Goal: Task Accomplishment & Management: Manage account settings

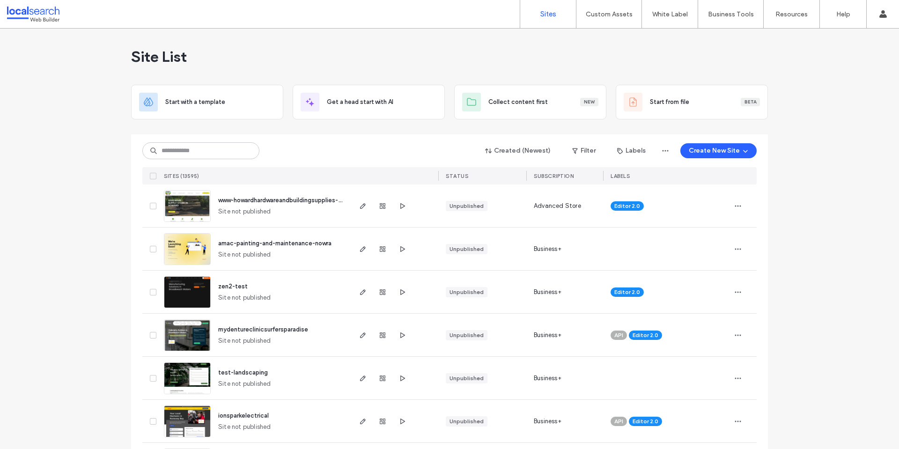
click at [341, 163] on div "Created (Newest) Filter Labels Create New Site SITES (13595) STATUS SUBSCRIPTIO…" at bounding box center [449, 159] width 615 height 50
click at [180, 152] on input at bounding box center [200, 150] width 117 height 17
paste input "********"
type input "********"
click at [318, 156] on div "******** Created (Newest) Filter Labels Create New Site" at bounding box center [449, 151] width 615 height 18
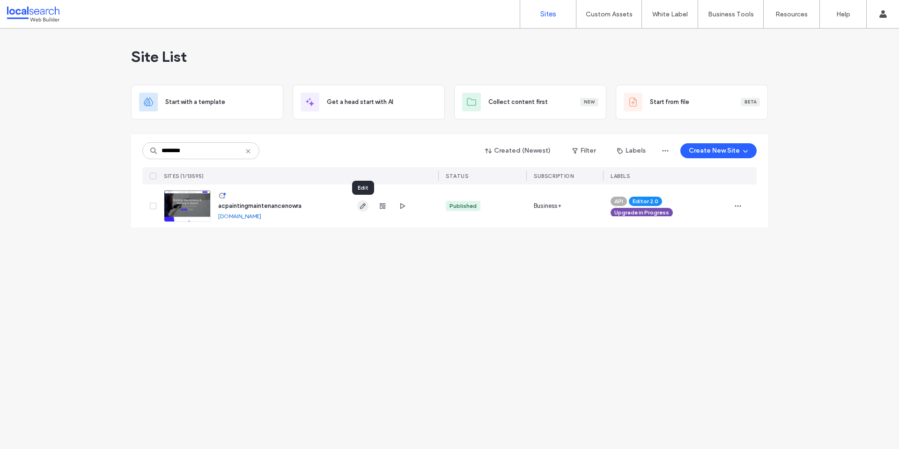
click at [364, 202] on icon "button" at bounding box center [362, 205] width 7 height 7
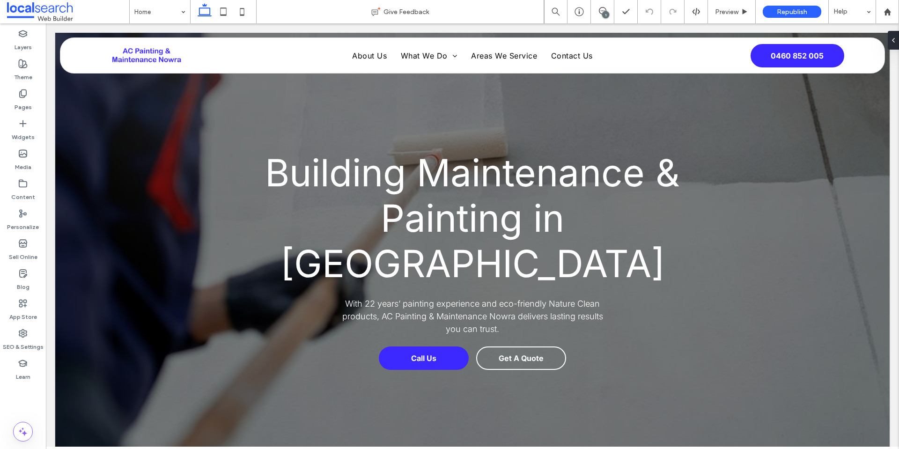
click at [606, 11] on div "1" at bounding box center [605, 14] width 7 height 7
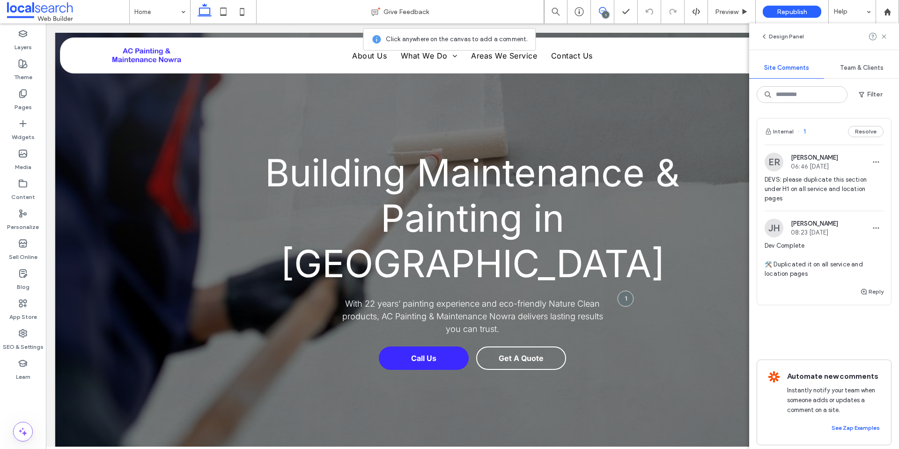
click at [850, 181] on span "DEVS: please duplicate this section under H1 on all service and location pages" at bounding box center [824, 189] width 119 height 28
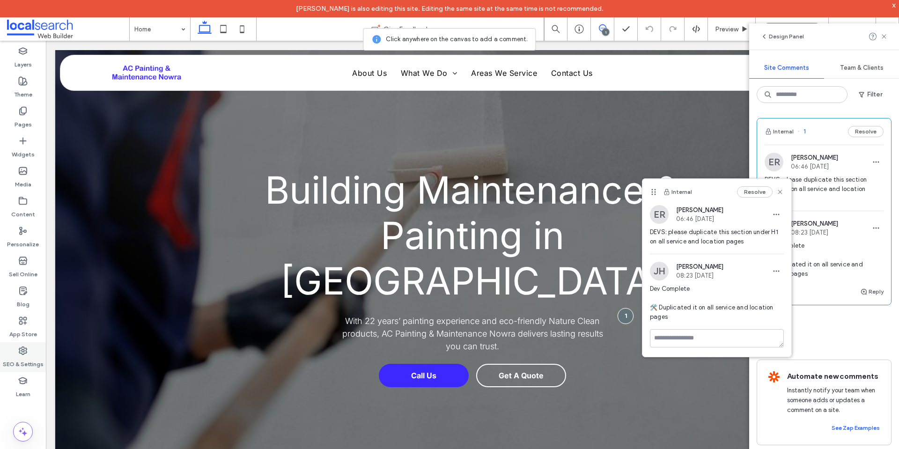
click at [30, 357] on label "SEO & Settings" at bounding box center [23, 362] width 41 height 13
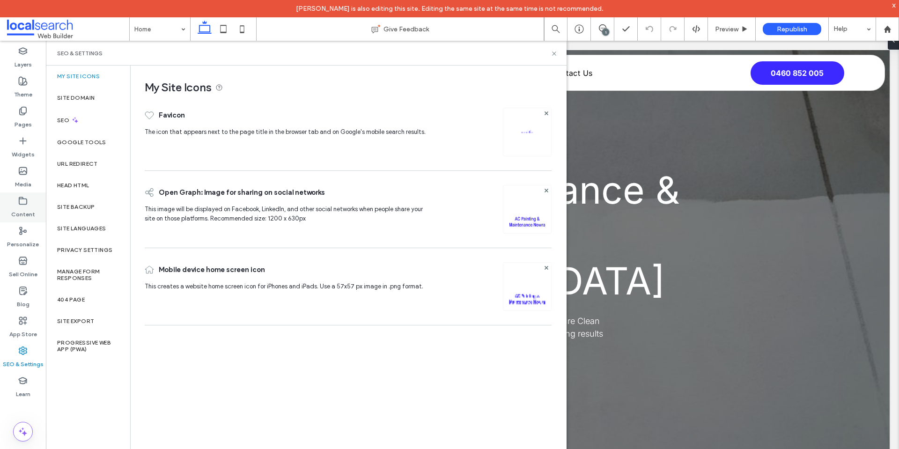
click at [23, 203] on icon at bounding box center [22, 200] width 9 height 9
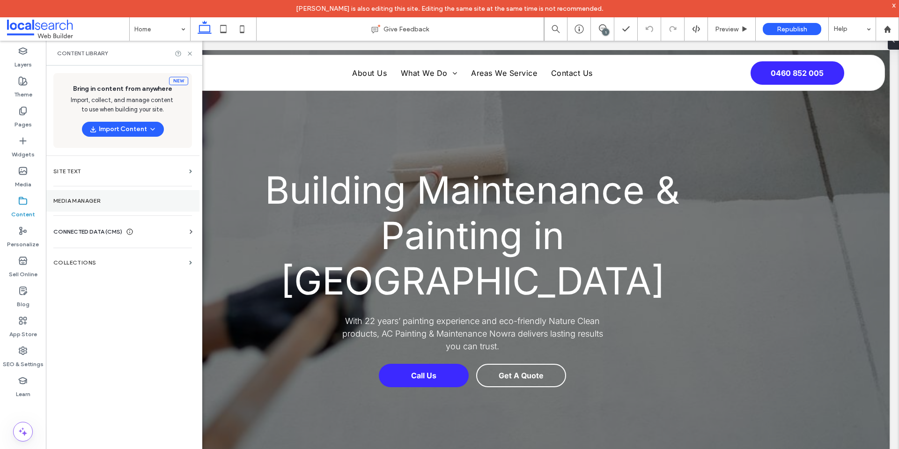
click at [97, 198] on label "Media Manager" at bounding box center [122, 201] width 139 height 7
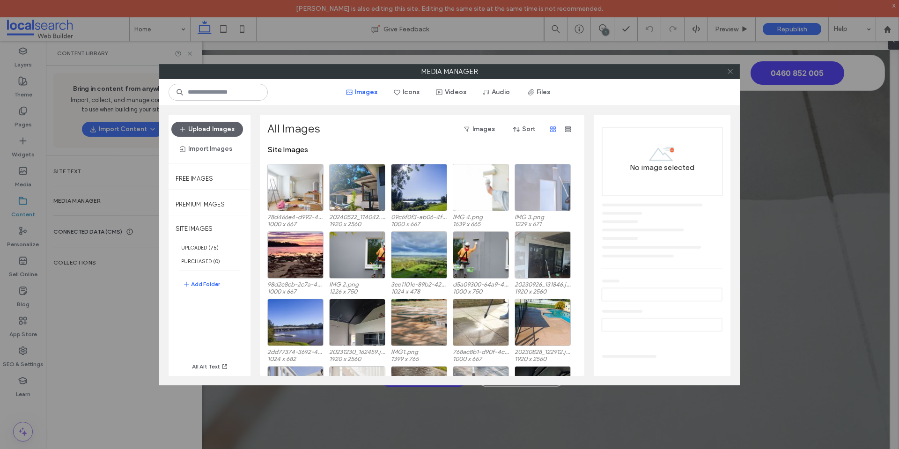
click at [730, 72] on icon at bounding box center [730, 71] width 7 height 7
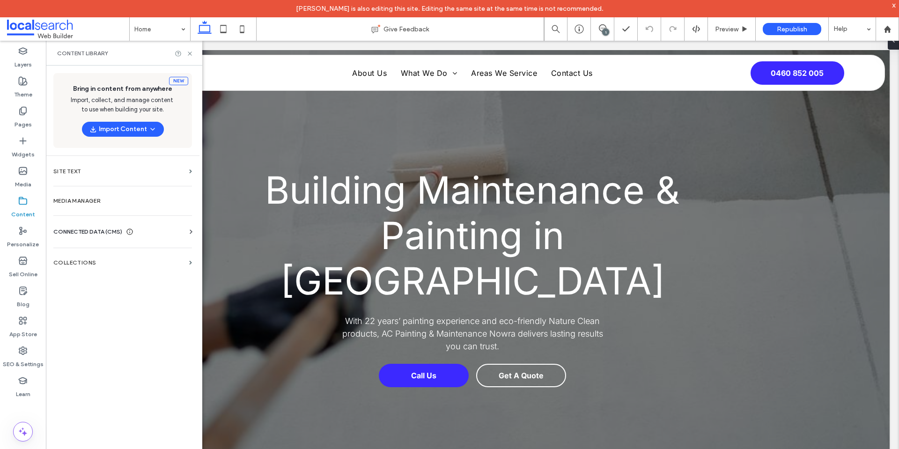
click at [189, 230] on icon at bounding box center [190, 231] width 9 height 9
click at [87, 259] on section "Business Info" at bounding box center [124, 255] width 142 height 22
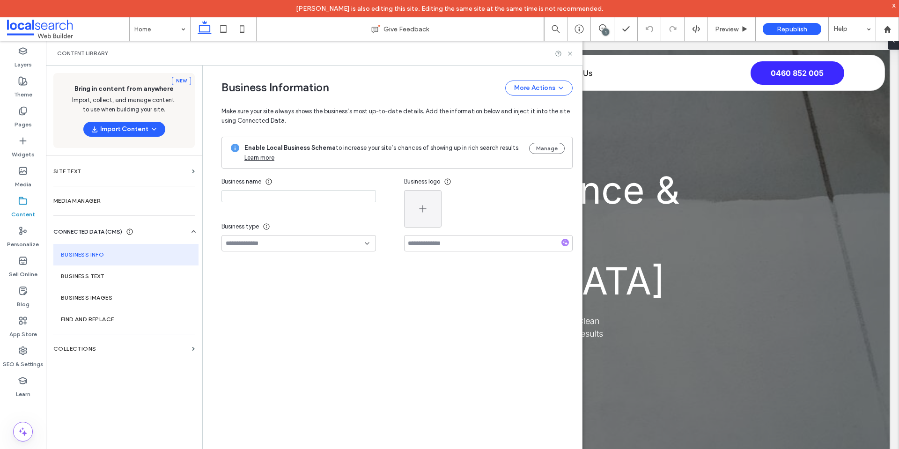
type input "**********"
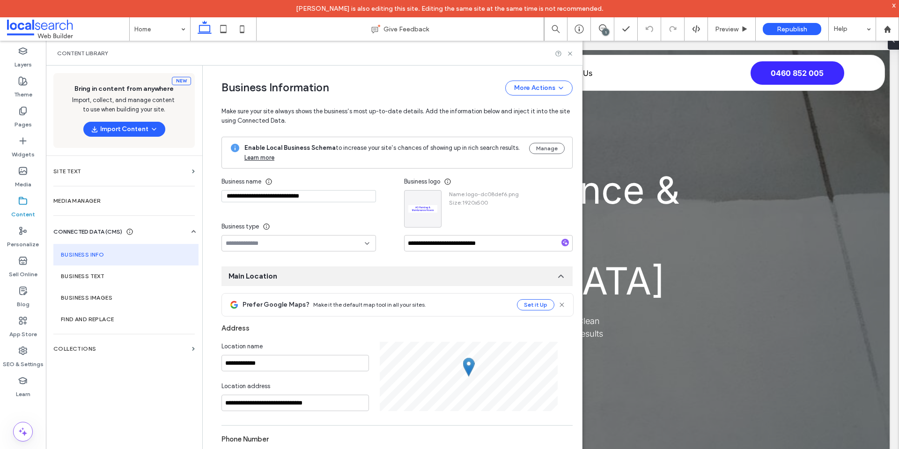
scroll to position [87, 0]
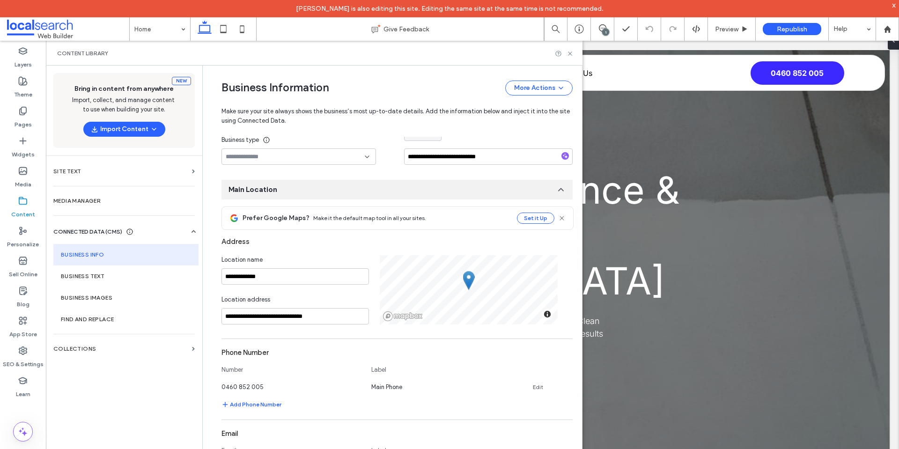
click at [568, 57] on div "Content Library" at bounding box center [314, 53] width 537 height 25
click at [571, 52] on icon at bounding box center [570, 53] width 7 height 7
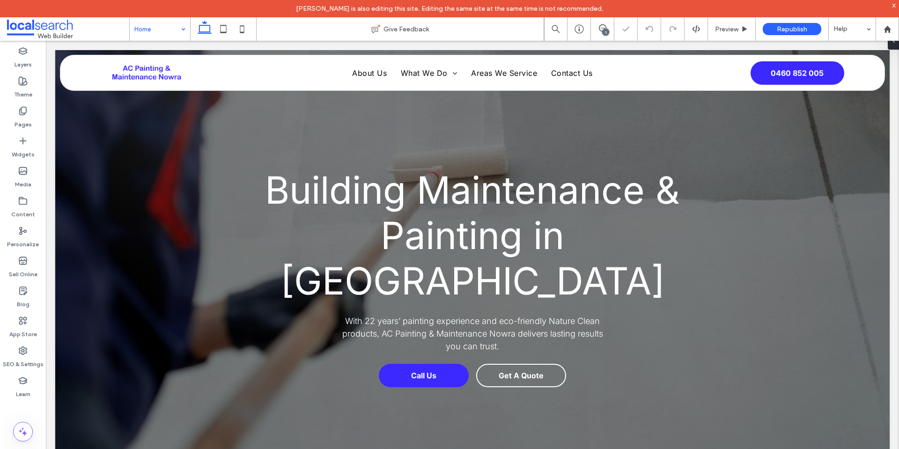
scroll to position [0, 0]
click at [386, 219] on span "Building Maintenance & Painting in [GEOGRAPHIC_DATA]" at bounding box center [472, 235] width 415 height 136
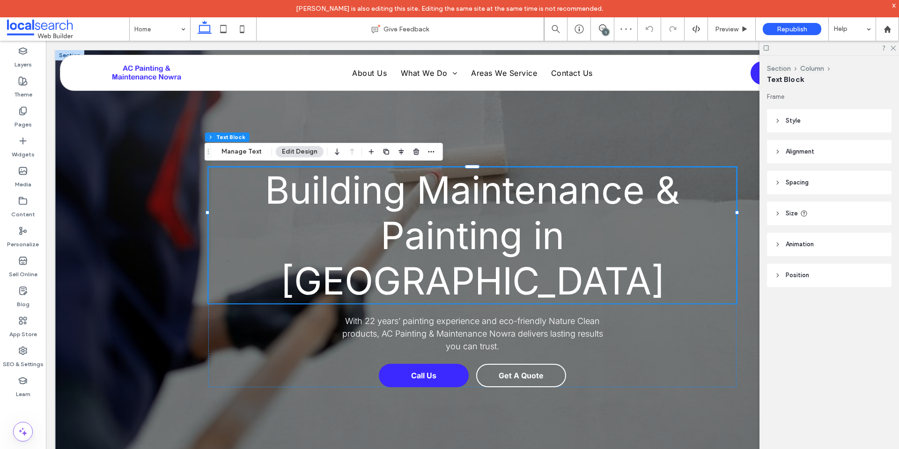
click at [386, 219] on span "Building Maintenance & Painting in [GEOGRAPHIC_DATA]" at bounding box center [472, 235] width 415 height 136
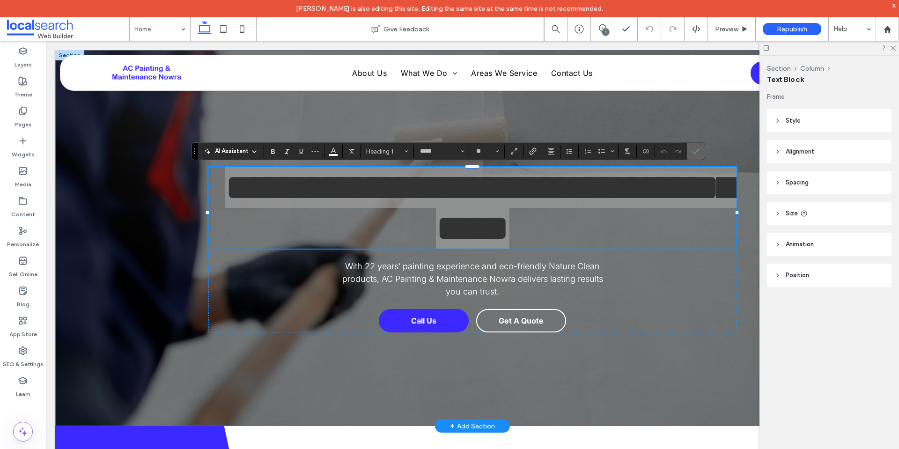
click at [699, 152] on icon "Confirm" at bounding box center [695, 151] width 7 height 7
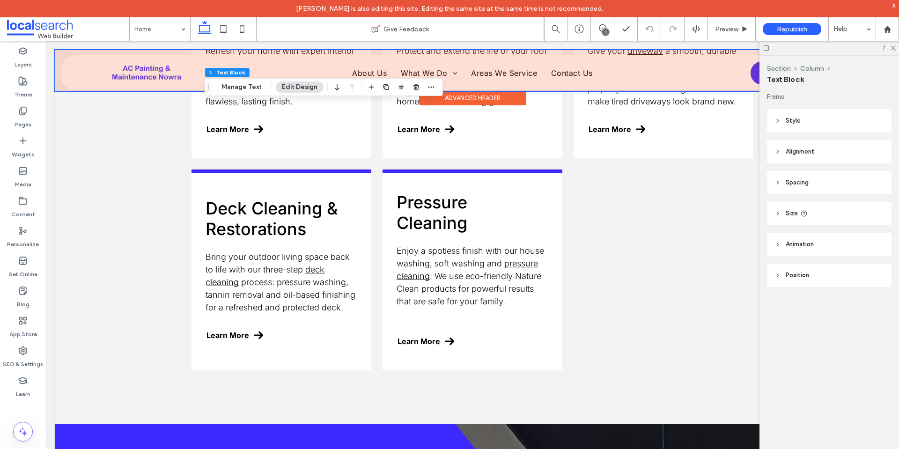
scroll to position [1171, 0]
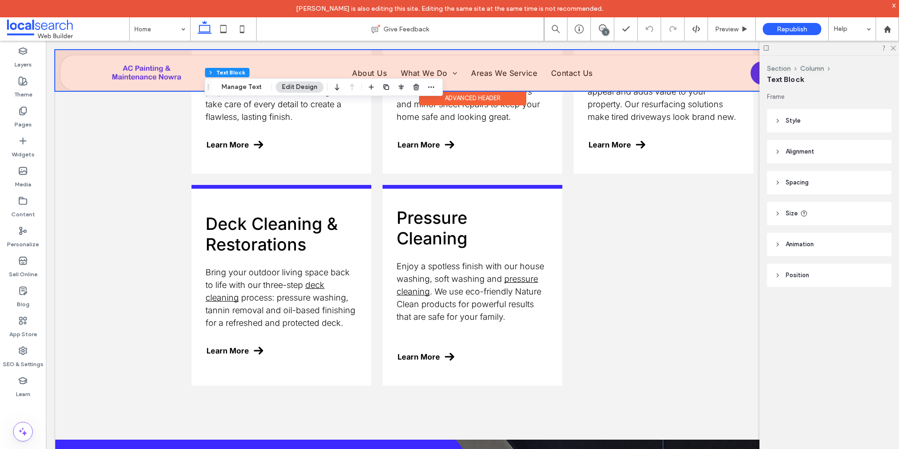
click at [144, 74] on div at bounding box center [472, 70] width 835 height 41
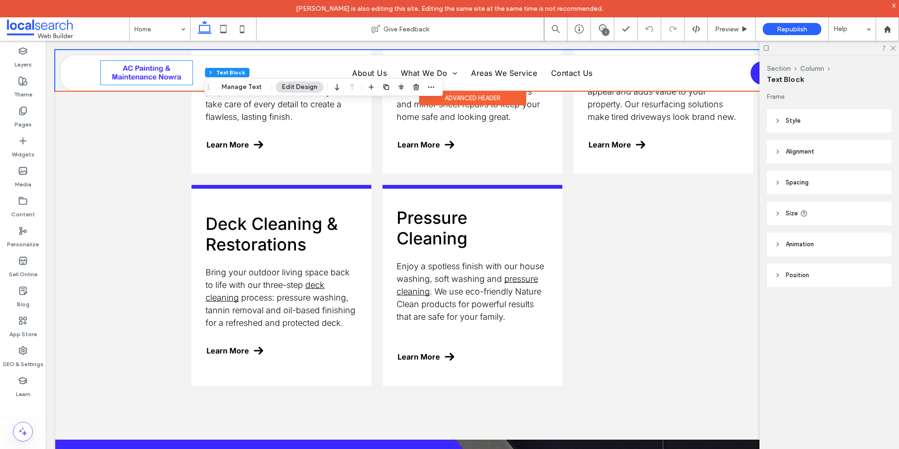
click at [144, 74] on img at bounding box center [147, 73] width 92 height 24
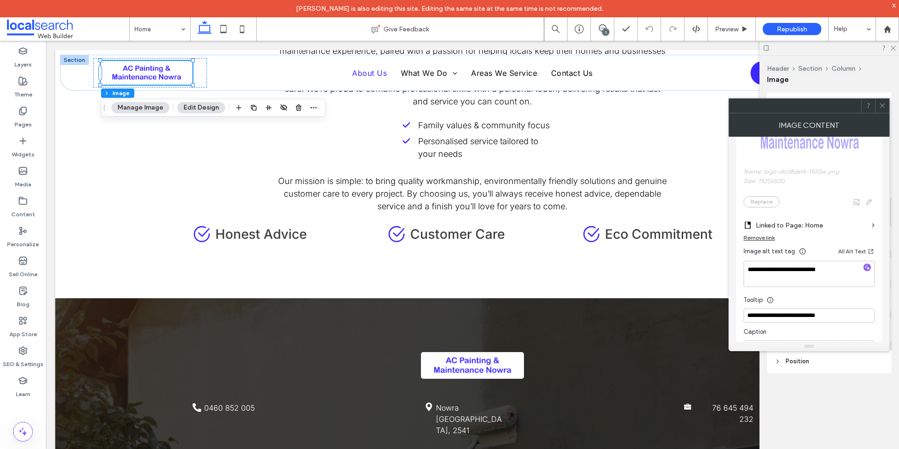
scroll to position [126, 0]
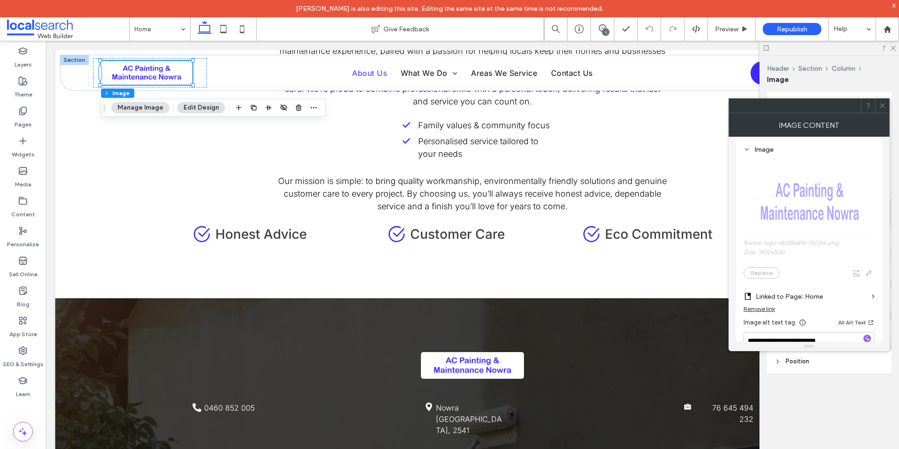
click at [887, 105] on div at bounding box center [883, 106] width 14 height 14
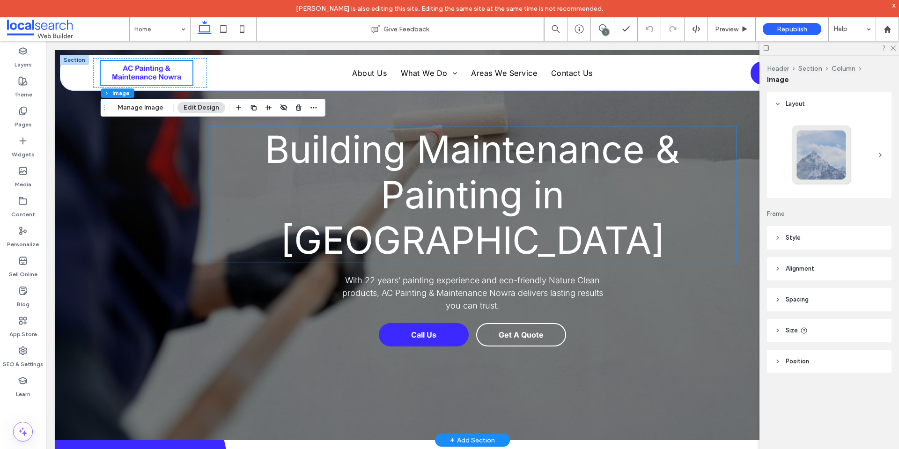
scroll to position [0, 0]
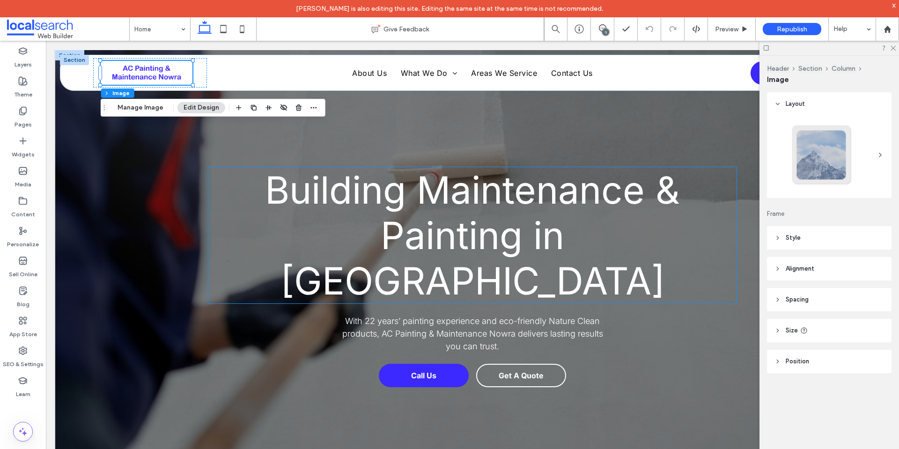
click at [462, 206] on span "Building Maintenance & Painting in [GEOGRAPHIC_DATA]" at bounding box center [472, 235] width 415 height 136
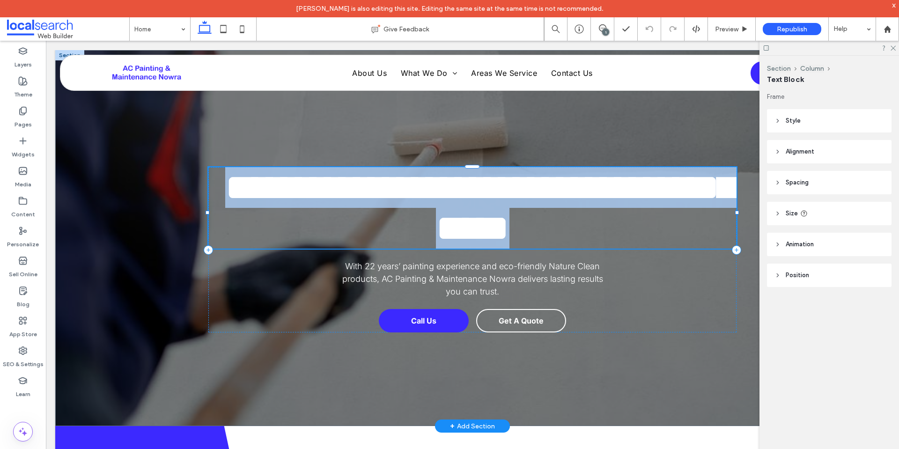
type input "*****"
type input "**"
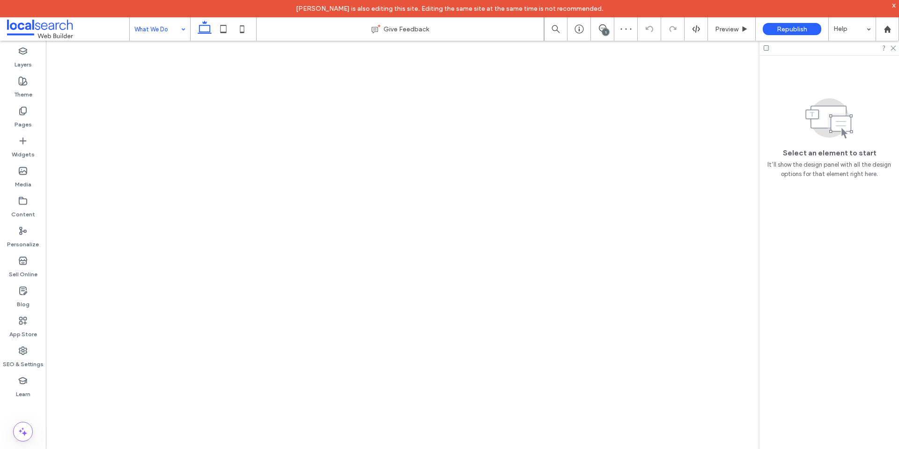
click at [163, 31] on input at bounding box center [157, 28] width 46 height 23
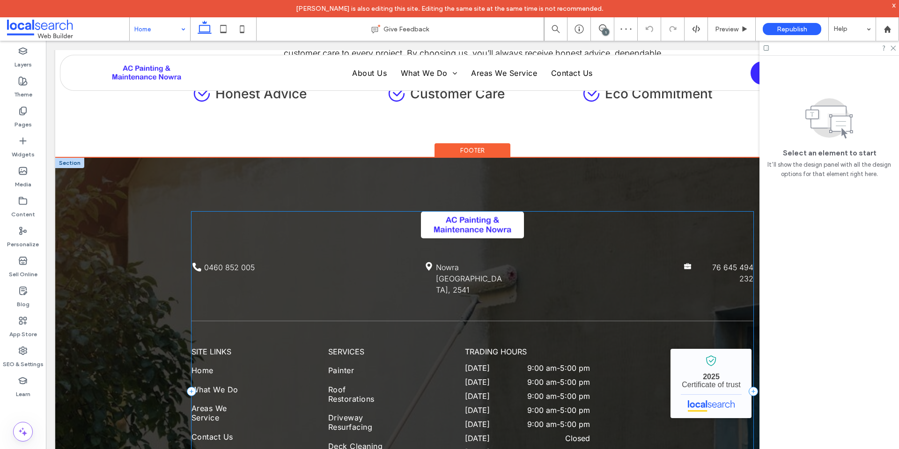
scroll to position [2483, 0]
click at [469, 212] on img at bounding box center [472, 225] width 103 height 27
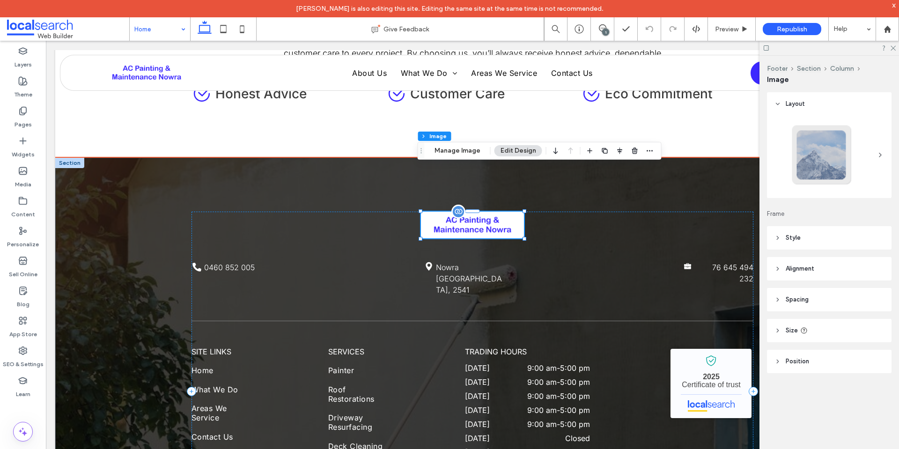
type input "*"
click at [453, 155] on button "Manage Image" at bounding box center [458, 150] width 58 height 11
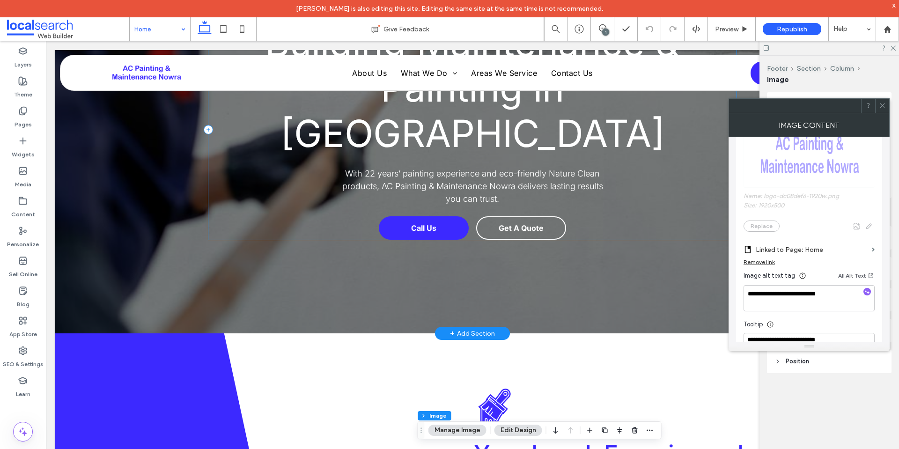
scroll to position [187, 0]
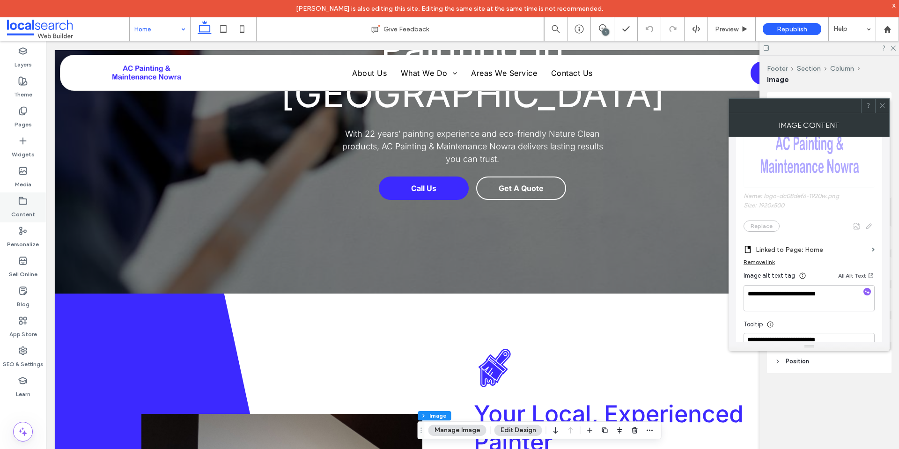
click at [19, 208] on label "Content" at bounding box center [23, 212] width 24 height 13
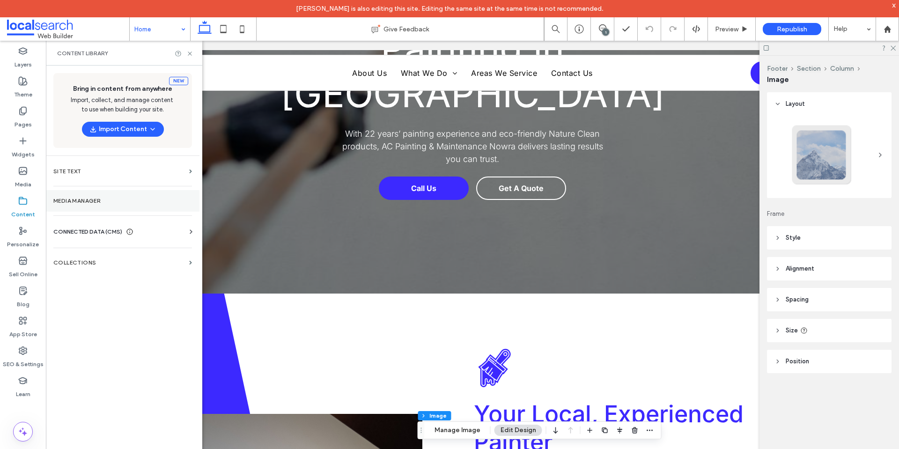
click at [88, 199] on label "Media Manager" at bounding box center [122, 201] width 139 height 7
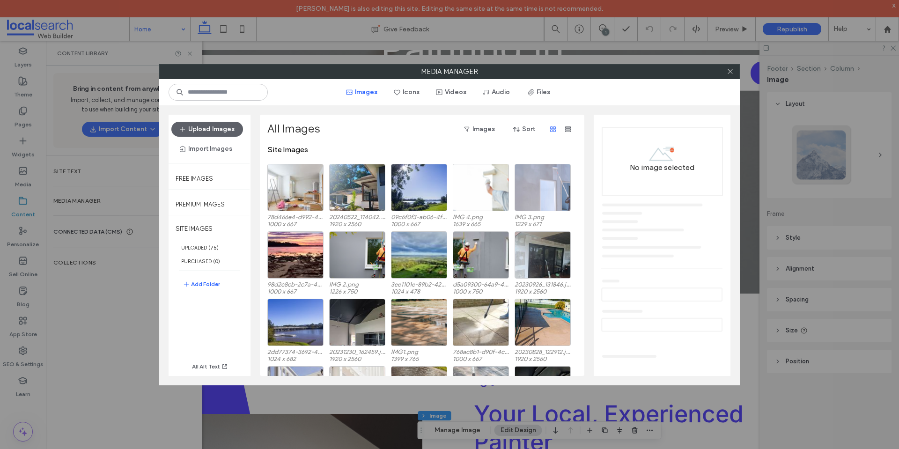
click at [85, 240] on div "Media Manager Images Icons Videos Audio Files Upload Images Import Images Free …" at bounding box center [449, 224] width 899 height 449
click at [733, 74] on icon at bounding box center [730, 71] width 7 height 7
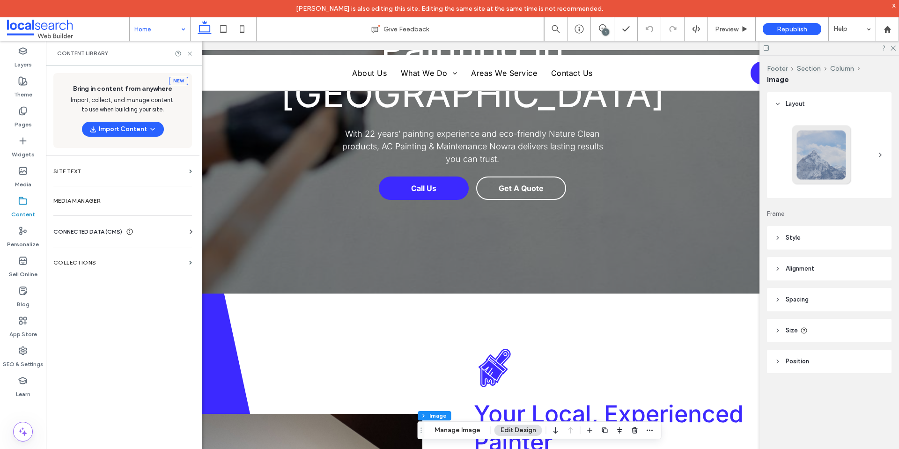
click at [186, 234] on icon at bounding box center [190, 231] width 9 height 9
click at [96, 249] on section "Business Info" at bounding box center [124, 255] width 142 height 22
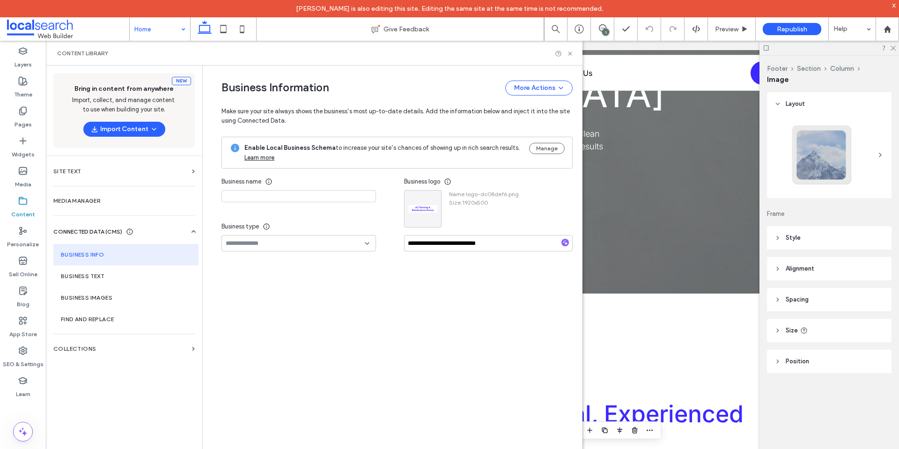
type input "**********"
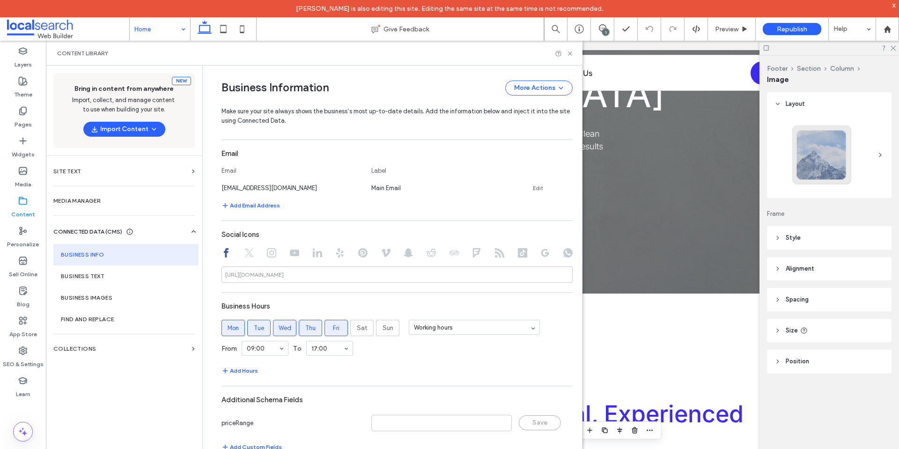
scroll to position [391, 0]
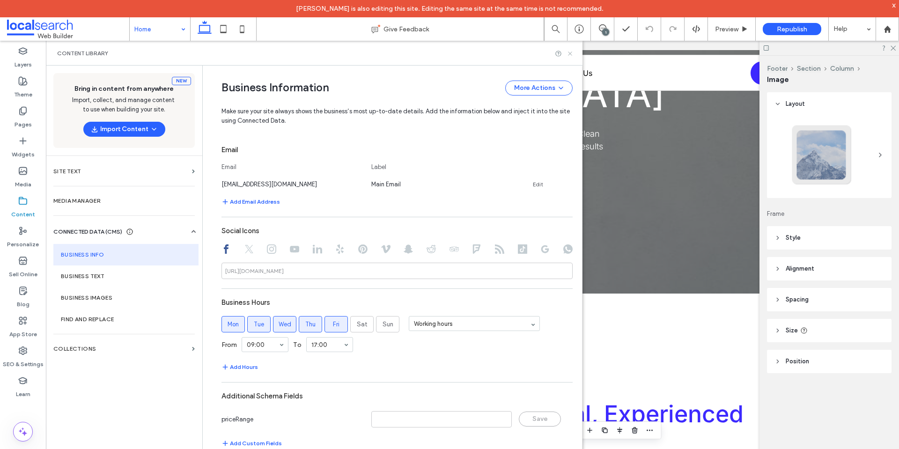
click at [572, 52] on use at bounding box center [570, 54] width 4 height 4
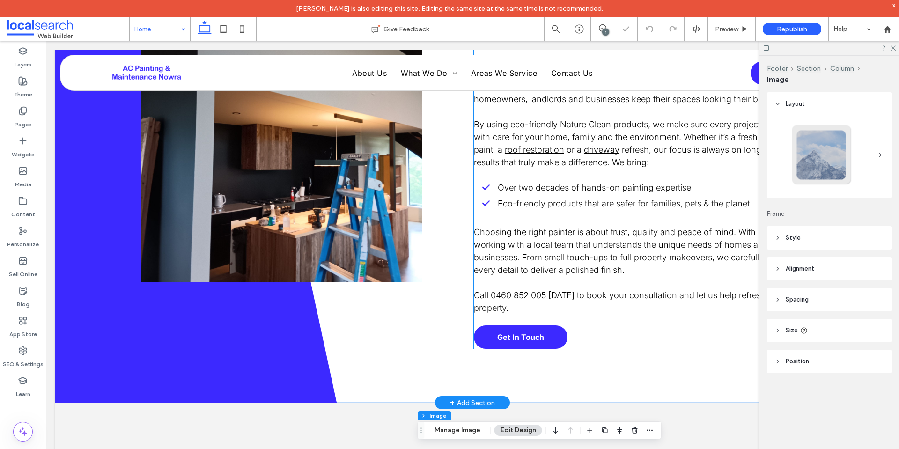
scroll to position [609, 0]
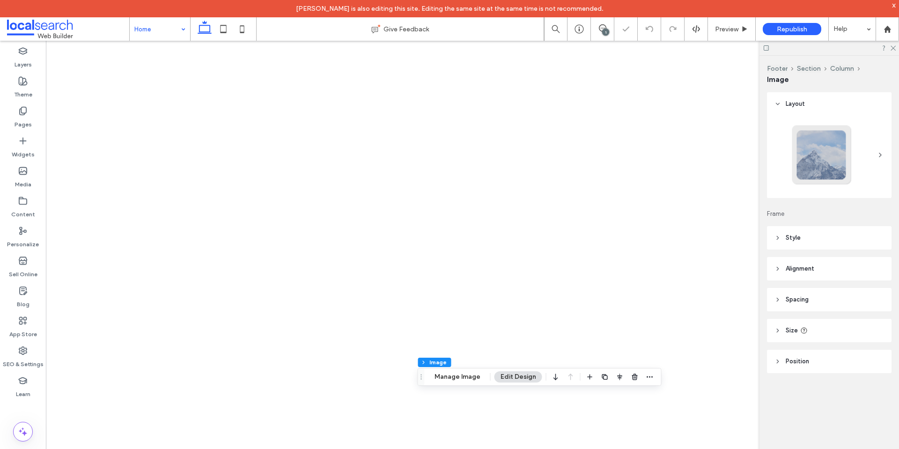
type input "*"
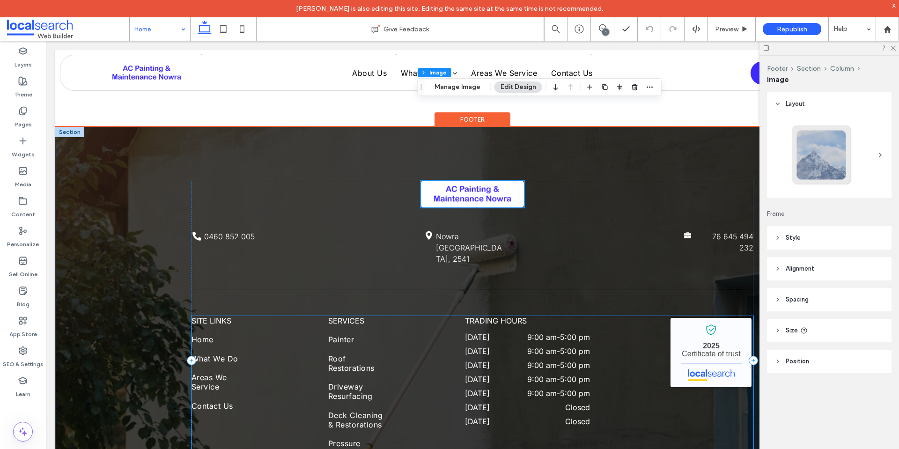
scroll to position [2555, 0]
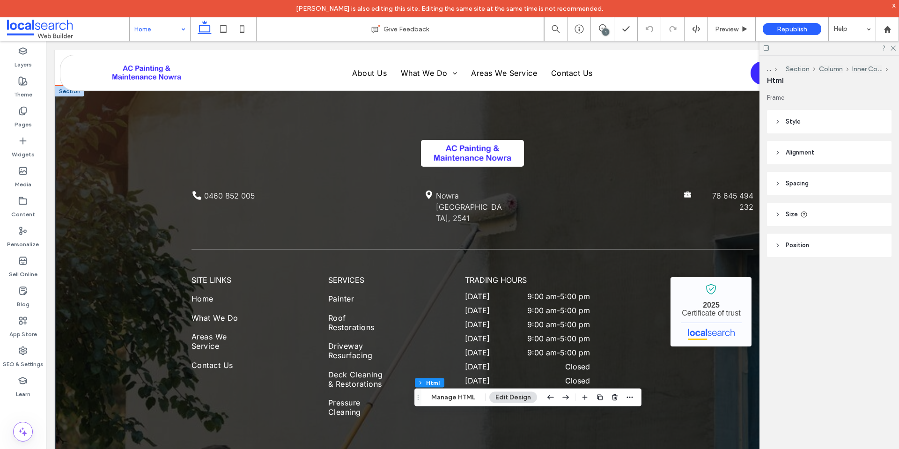
click at [453, 399] on button "Manage HTML" at bounding box center [453, 397] width 56 height 11
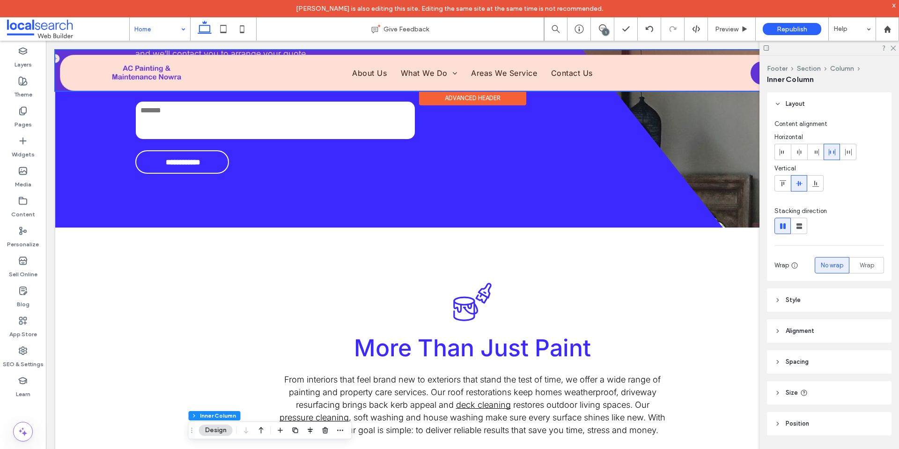
scroll to position [1686, 0]
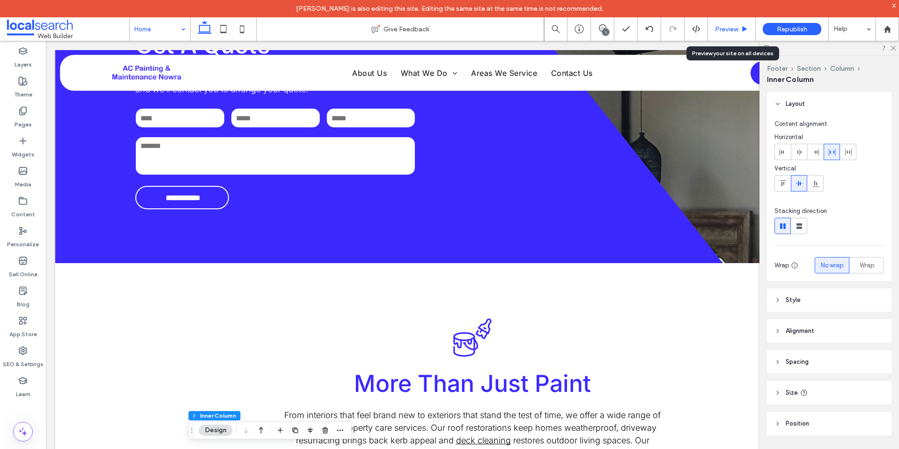
click at [718, 37] on div "Preview" at bounding box center [732, 28] width 48 height 23
click at [720, 30] on span "Preview" at bounding box center [726, 29] width 23 height 8
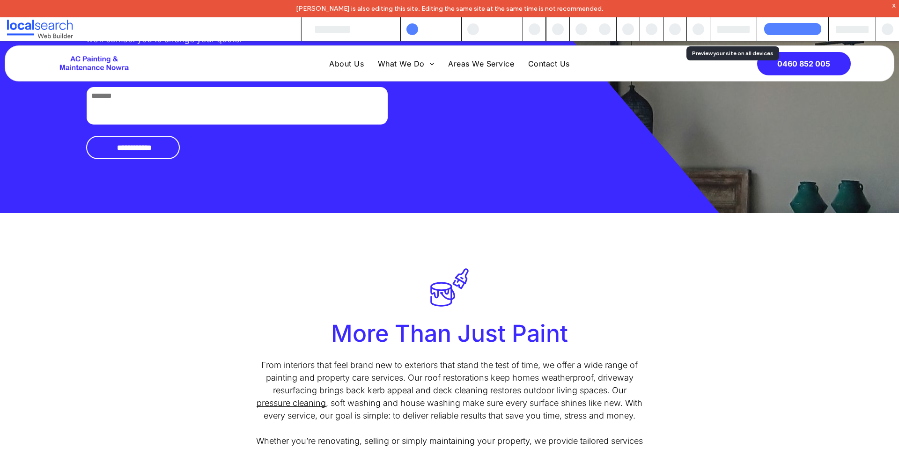
scroll to position [1664, 0]
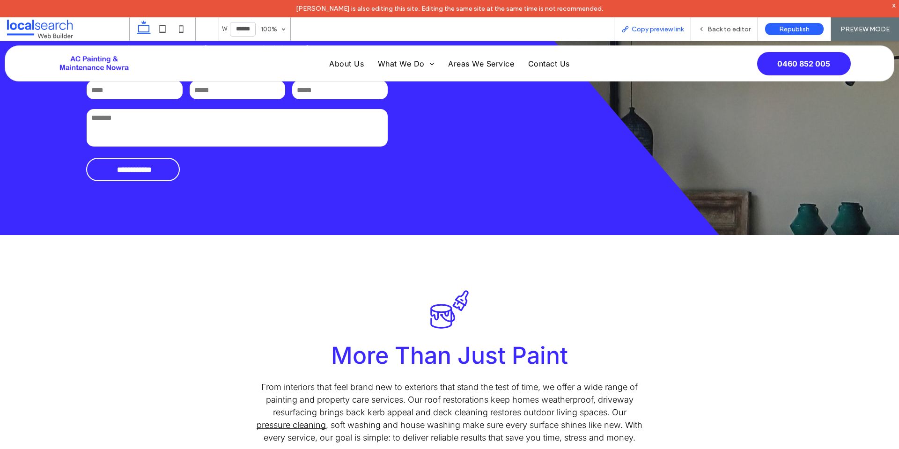
click at [660, 32] on span "Copy preview link" at bounding box center [658, 29] width 52 height 8
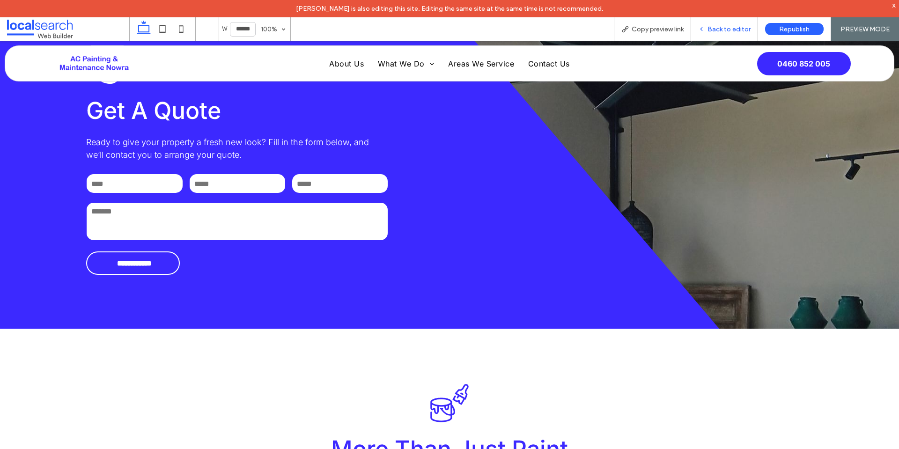
click at [728, 30] on span "Back to editor" at bounding box center [729, 29] width 43 height 8
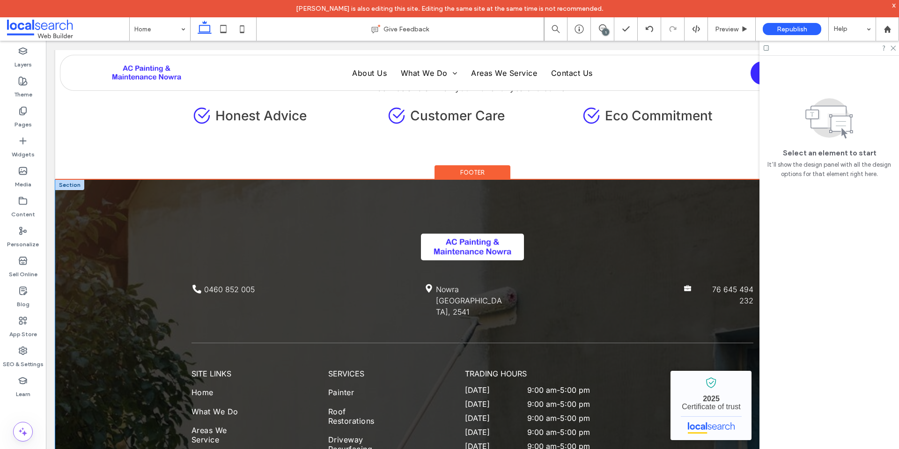
scroll to position [2555, 0]
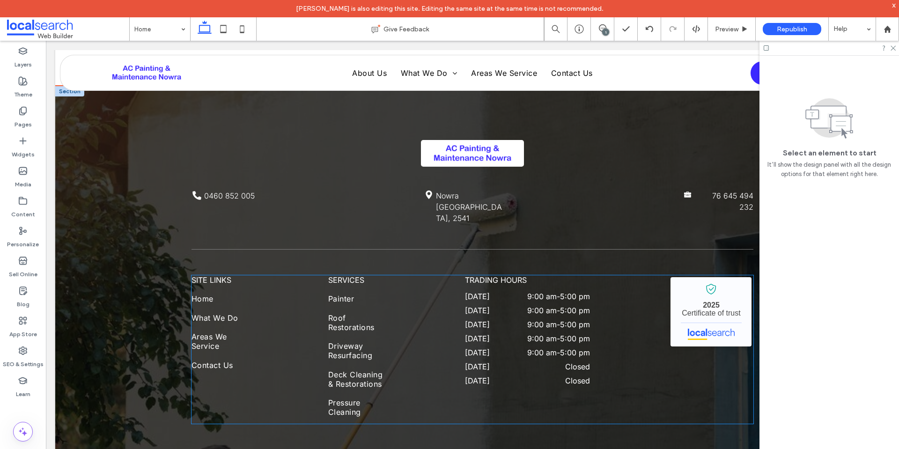
click at [397, 275] on div "SITE LINKS Home What We Do Areas We Service Contact Us services Painter Roof Re…" at bounding box center [473, 349] width 562 height 149
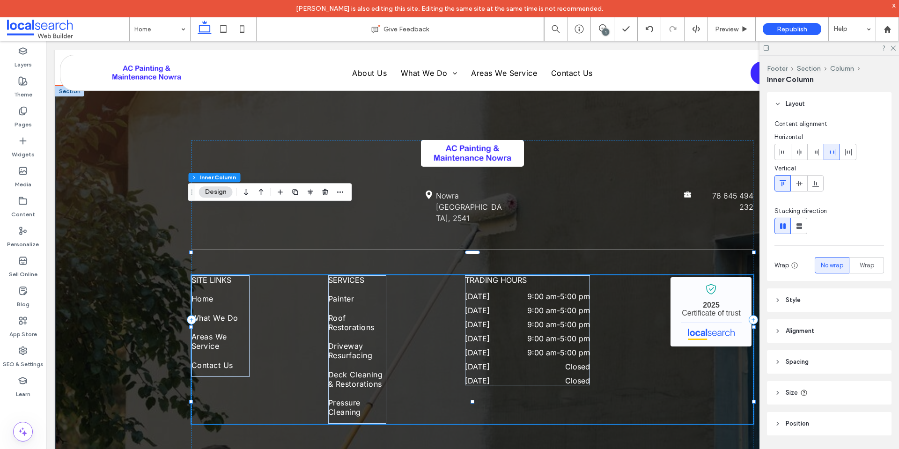
click at [290, 275] on div "SITE LINKS Home What We Do Areas We Service Contact Us services Painter Roof Re…" at bounding box center [473, 349] width 562 height 149
click at [380, 339] on span "Driveway Resurfacing" at bounding box center [357, 350] width 58 height 23
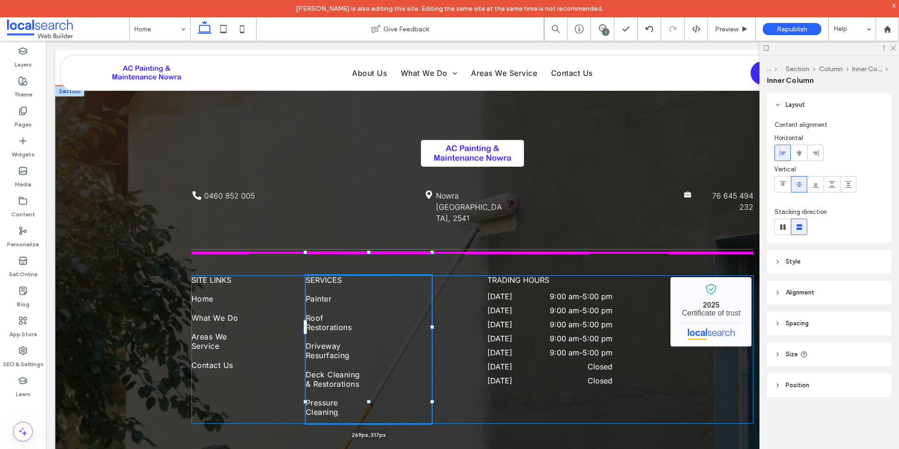
drag, startPoint x: 383, startPoint y: 282, endPoint x: 451, endPoint y: 278, distance: 68.1
click at [451, 278] on div "Phone Icon 0460 852 005 Pin Icon [GEOGRAPHIC_DATA], 2541 ABN Icon 76 645 494 23…" at bounding box center [473, 304] width 562 height 437
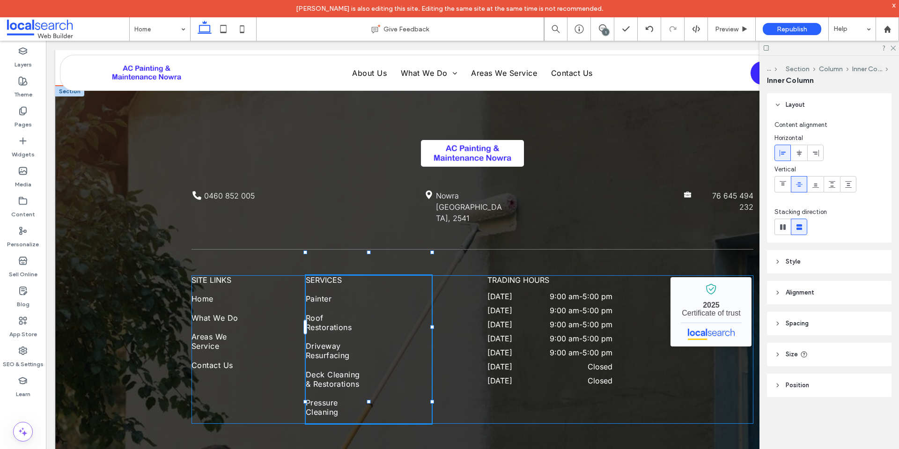
type input "***"
click at [350, 311] on link "Roof Restorations" at bounding box center [335, 325] width 58 height 28
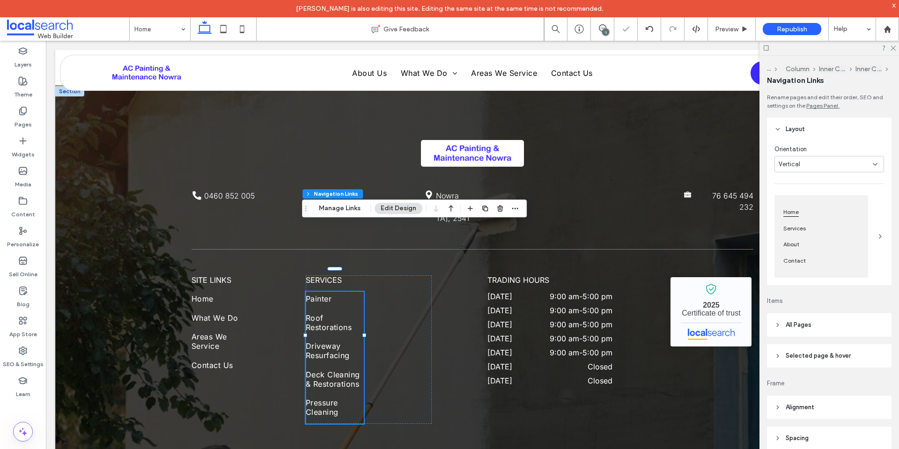
type input "***"
type input "****"
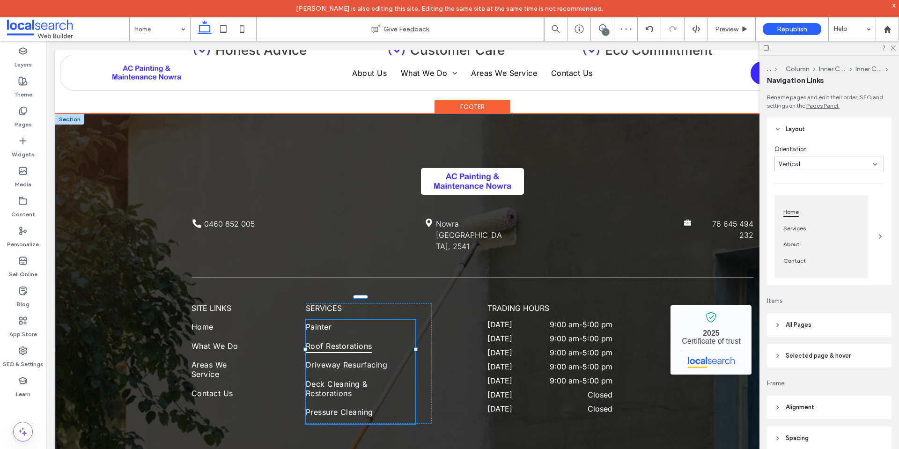
scroll to position [2517, 0]
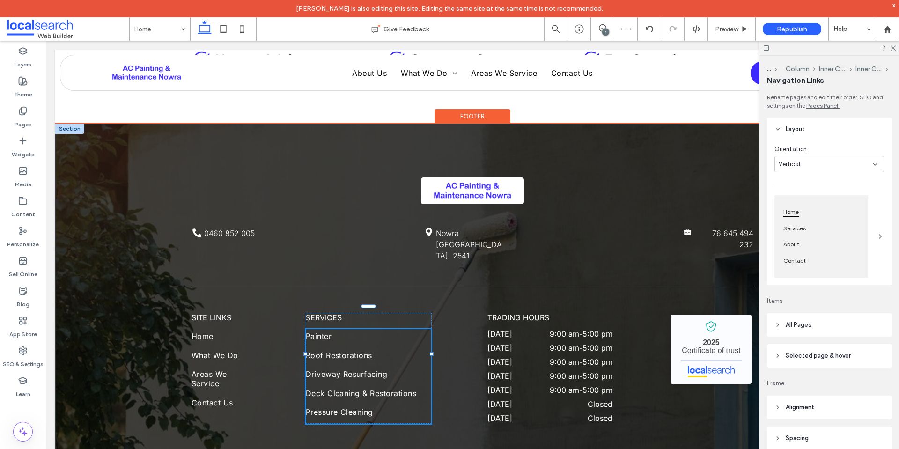
drag, startPoint x: 360, startPoint y: 290, endPoint x: 427, endPoint y: 289, distance: 67.5
click at [427, 289] on div "Phone Icon 0460 852 005 Pin Icon [GEOGRAPHIC_DATA], 2541 ABN Icon 76 645 494 23…" at bounding box center [473, 323] width 562 height 399
type input "***"
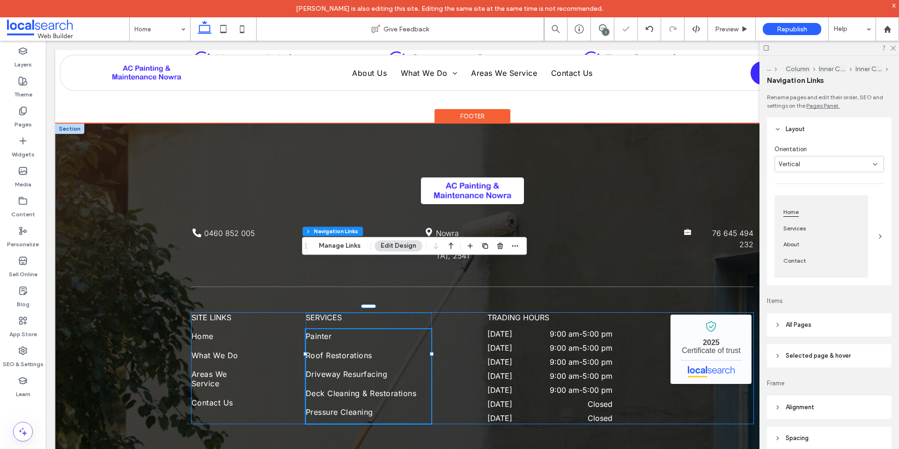
click at [450, 313] on div "SITE LINKS Home What We Do Areas We Service Contact Us services Painter Roof Re…" at bounding box center [473, 368] width 562 height 111
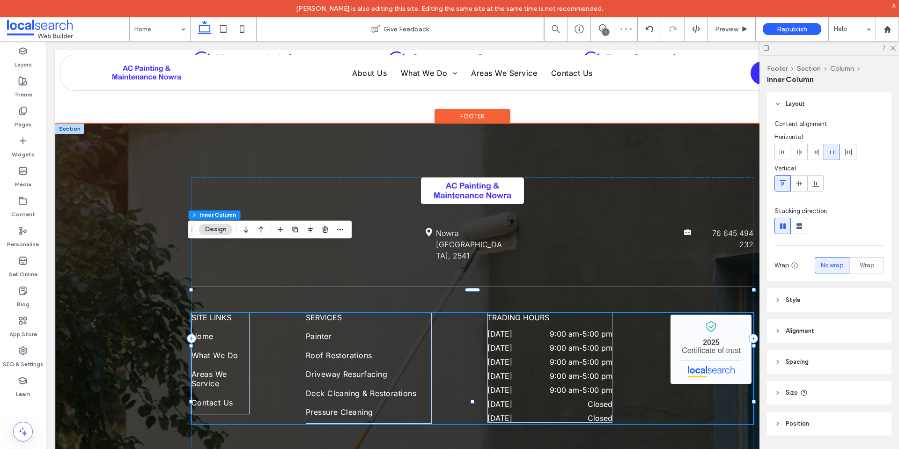
click at [458, 313] on div "SITE LINKS Home What We Do Areas We Service Contact Us services Painter Roof Re…" at bounding box center [473, 368] width 562 height 111
click at [245, 349] on link "What We Do" at bounding box center [221, 358] width 58 height 19
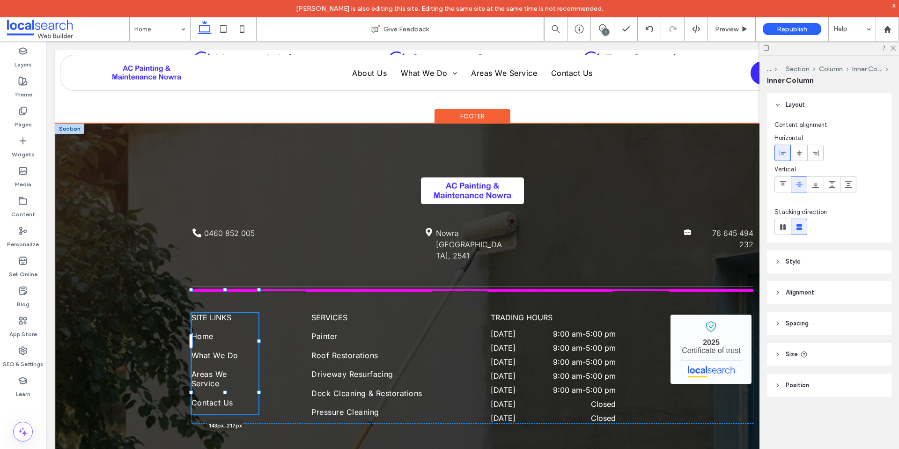
drag, startPoint x: 247, startPoint y: 296, endPoint x: 256, endPoint y: 295, distance: 8.9
click at [257, 340] on div at bounding box center [259, 342] width 4 height 4
type input "***"
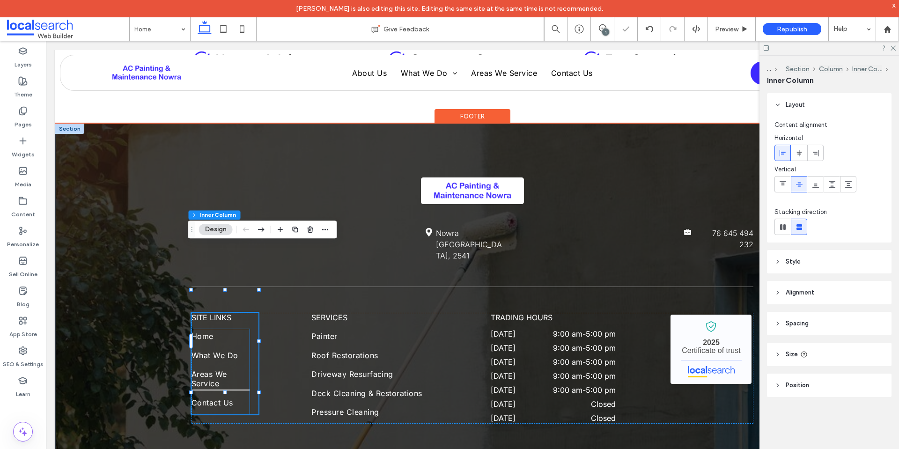
click at [237, 367] on span "Areas We Service" at bounding box center [221, 378] width 58 height 23
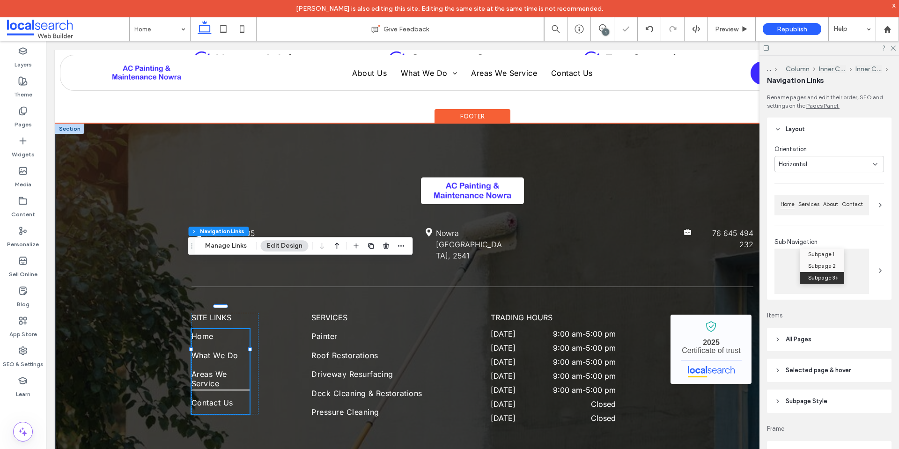
type input "***"
type input "****"
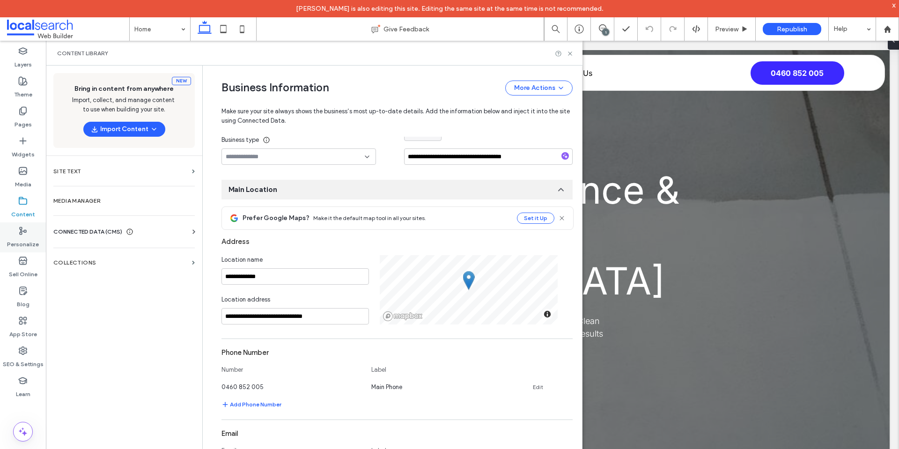
scroll to position [87, 0]
click at [577, 53] on div "Content Library" at bounding box center [314, 53] width 537 height 25
click at [572, 53] on icon at bounding box center [570, 53] width 7 height 7
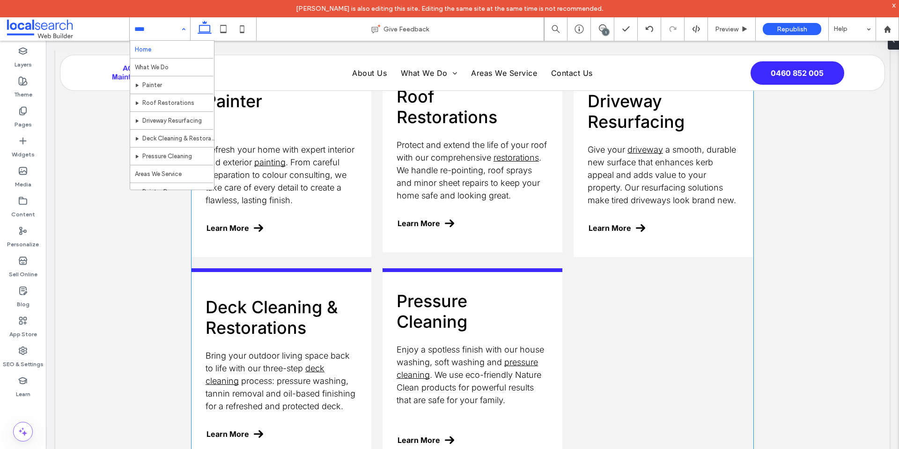
scroll to position [1171, 0]
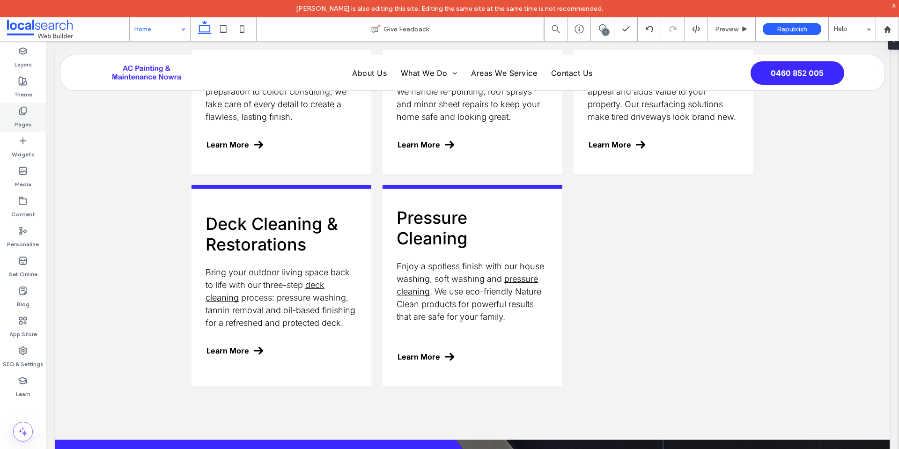
click at [22, 122] on label "Pages" at bounding box center [23, 122] width 17 height 13
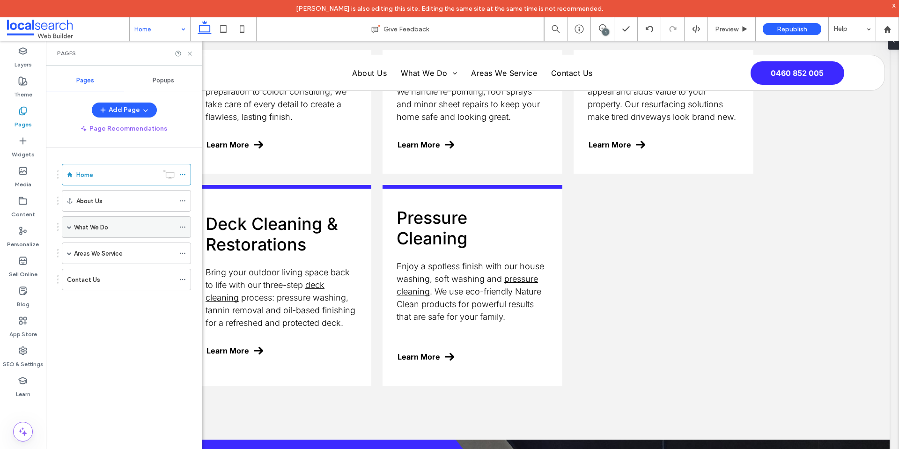
click at [72, 226] on div "What We Do" at bounding box center [126, 227] width 129 height 22
click at [69, 225] on span at bounding box center [69, 227] width 5 height 5
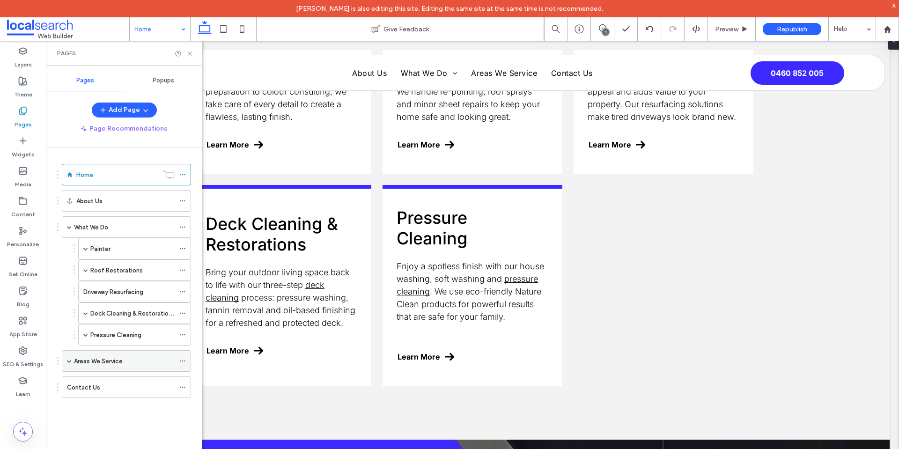
click at [69, 359] on span at bounding box center [69, 361] width 5 height 5
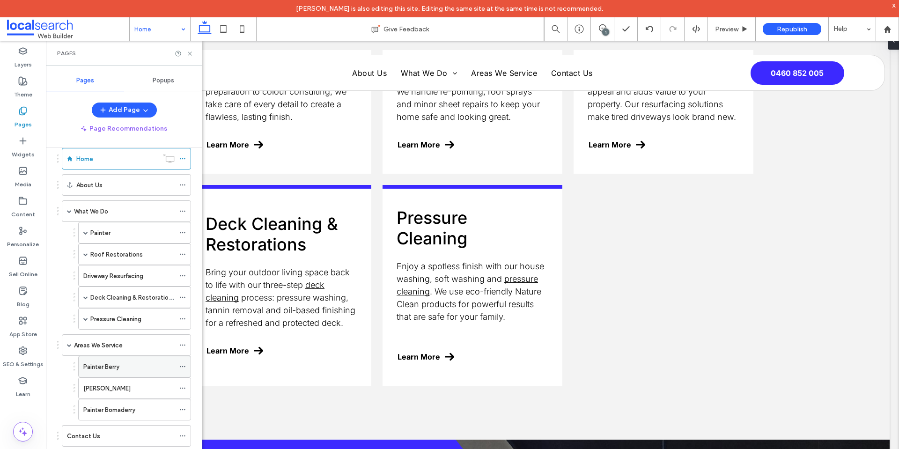
scroll to position [24, 0]
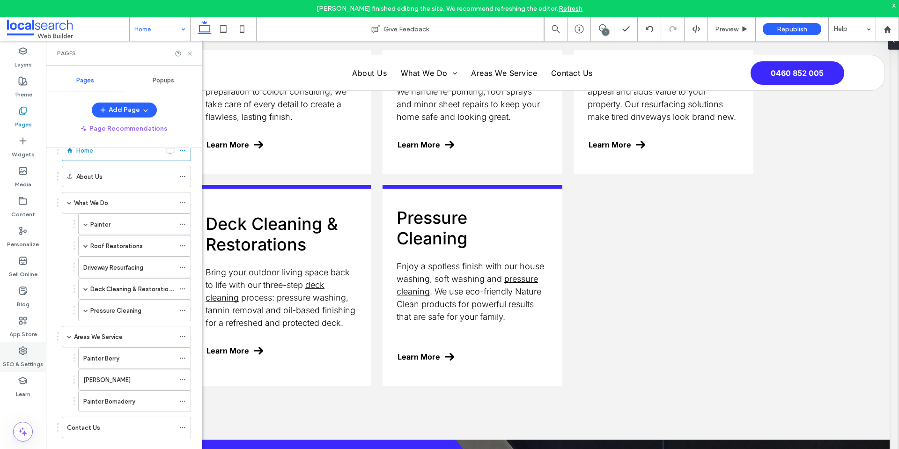
click at [22, 351] on use at bounding box center [22, 350] width 7 height 7
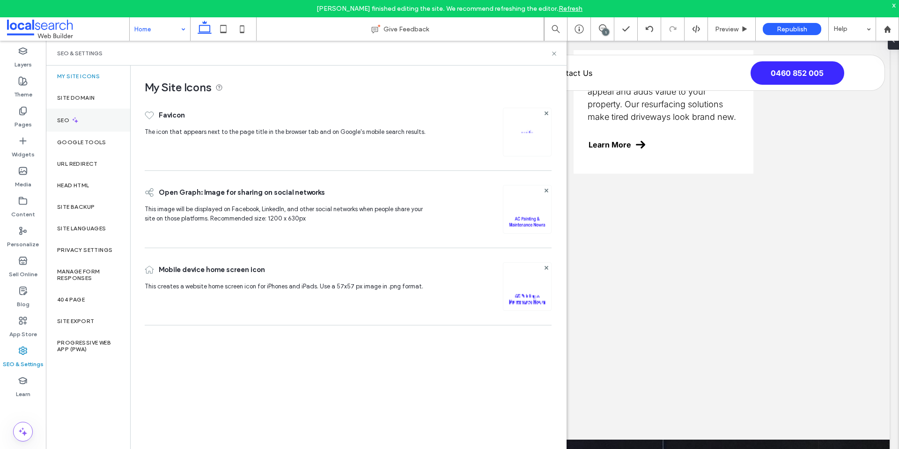
click at [93, 126] on div "SEO" at bounding box center [88, 120] width 84 height 23
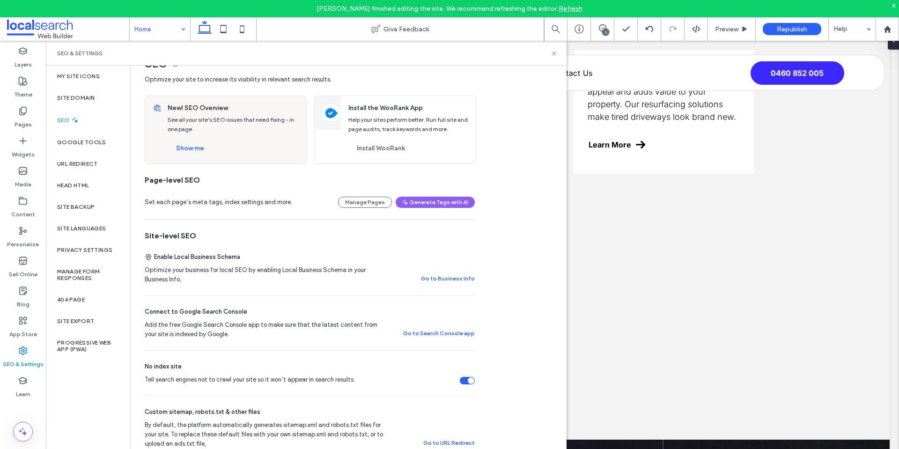
scroll to position [47, 0]
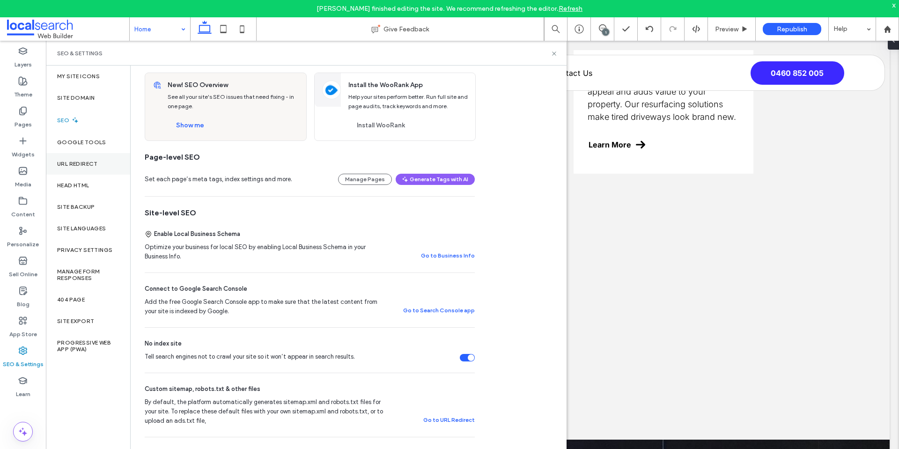
click at [83, 164] on label "URL Redirect" at bounding box center [77, 164] width 41 height 7
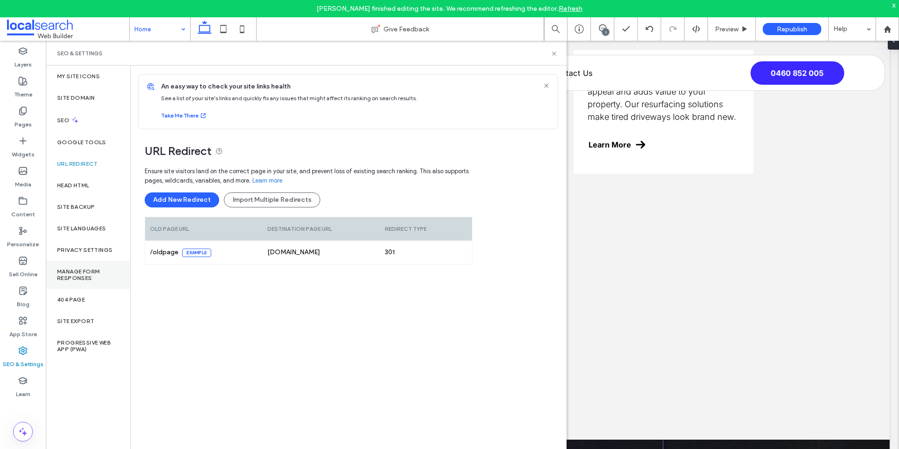
click at [85, 272] on label "Manage Form Responses" at bounding box center [88, 274] width 62 height 13
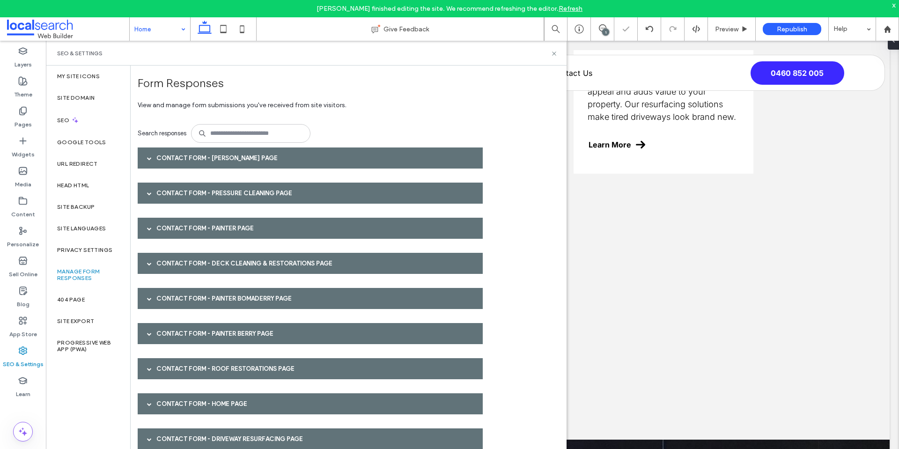
click at [268, 160] on div "Contact Form - Painter Vincentia page" at bounding box center [310, 158] width 345 height 21
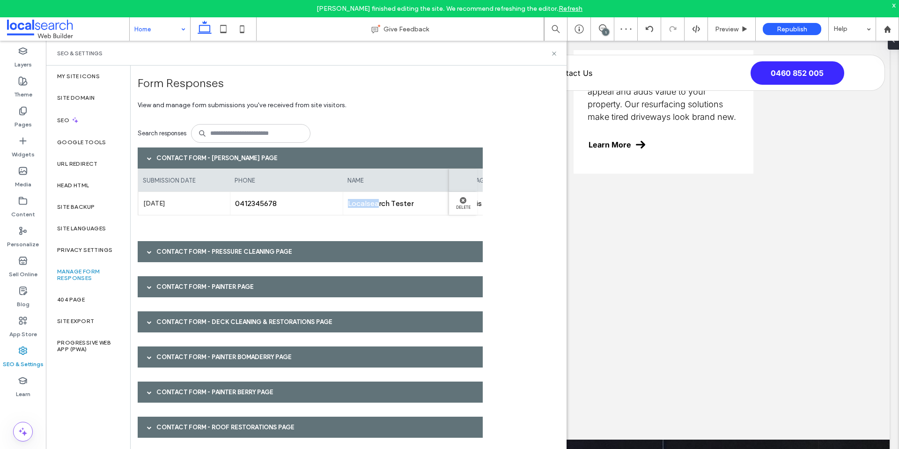
drag, startPoint x: 378, startPoint y: 206, endPoint x: 347, endPoint y: 209, distance: 31.1
click at [348, 210] on div "Localsearch Tester" at bounding box center [399, 203] width 113 height 23
click at [282, 258] on div "Contact Form - Pressure Cleaning page" at bounding box center [310, 251] width 345 height 21
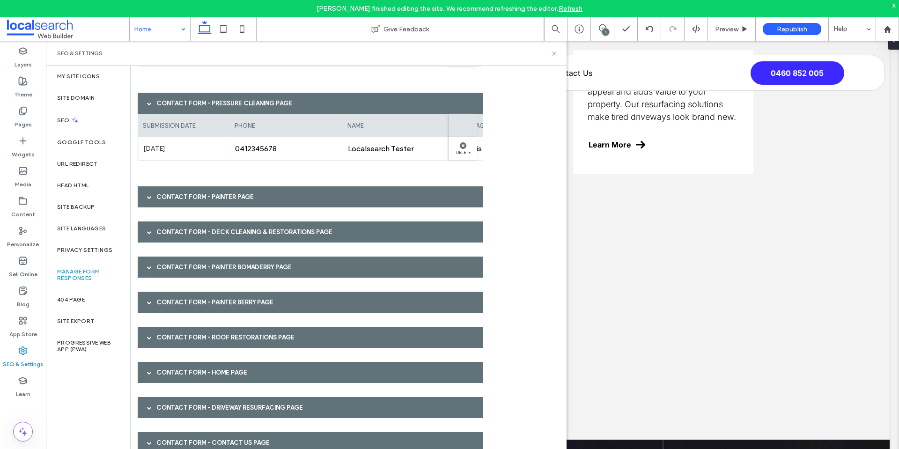
scroll to position [150, 0]
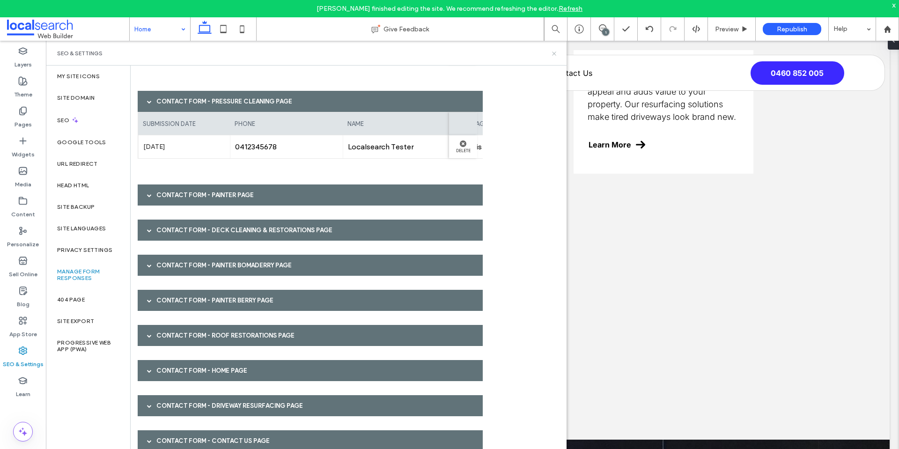
click at [556, 54] on icon at bounding box center [554, 53] width 7 height 7
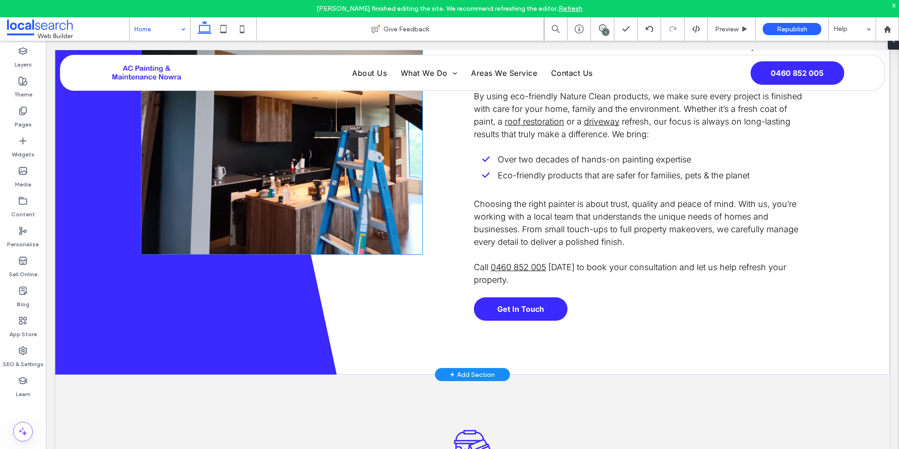
scroll to position [562, 0]
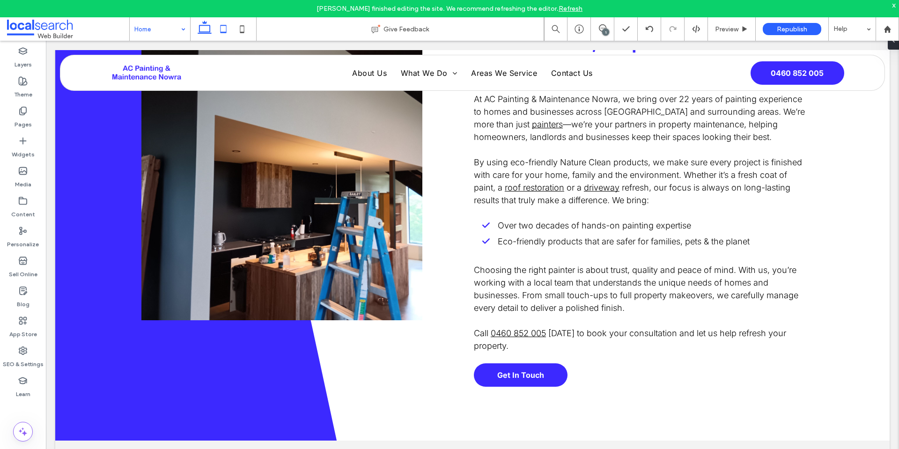
click at [225, 30] on icon at bounding box center [223, 29] width 19 height 19
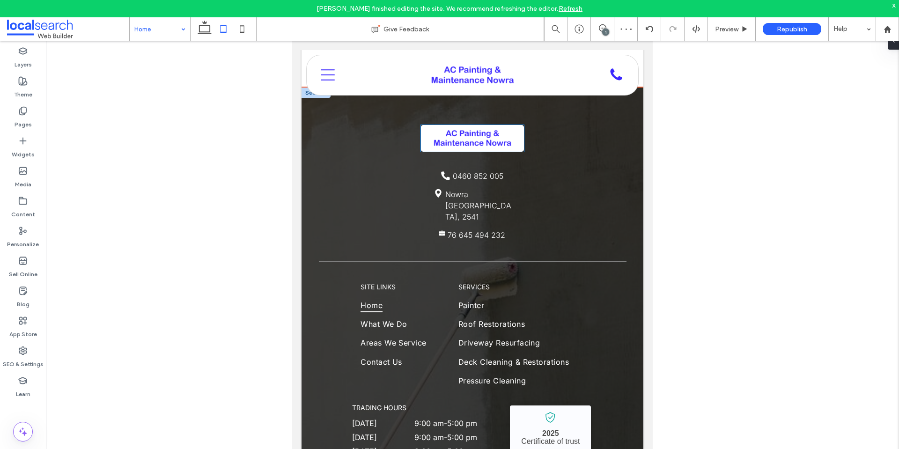
scroll to position [2409, 0]
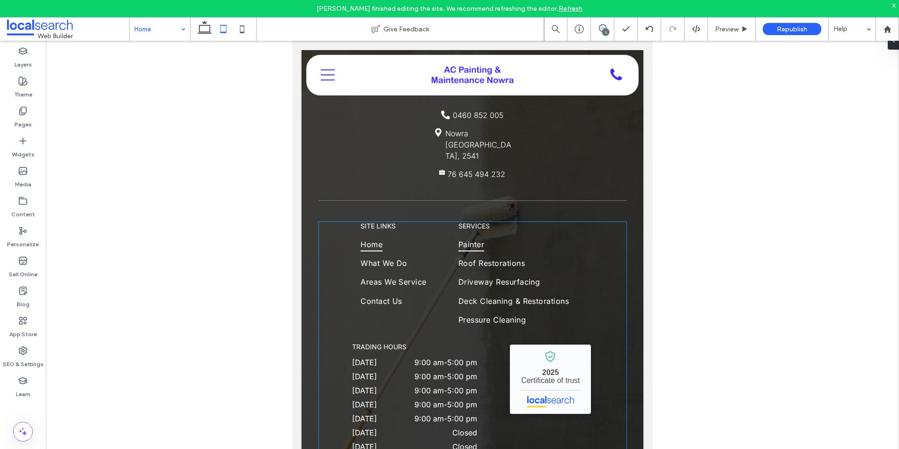
click at [532, 237] on link "Painter" at bounding box center [522, 246] width 126 height 19
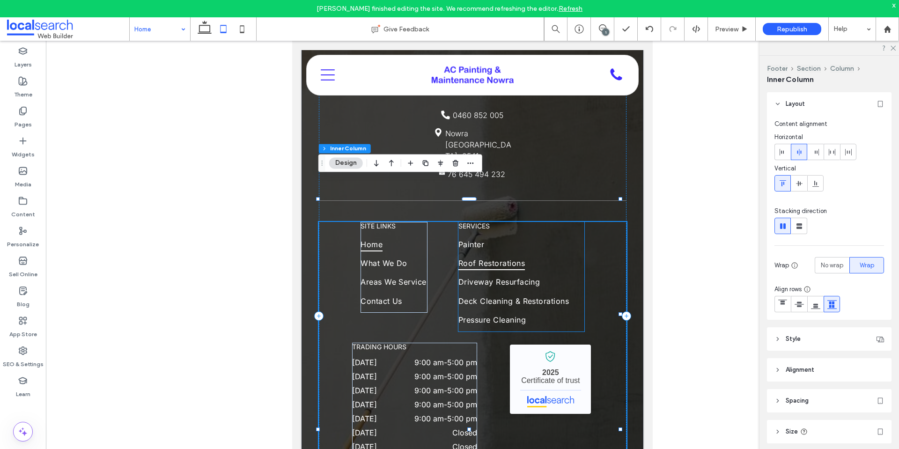
click at [579, 256] on link "Roof Restorations" at bounding box center [522, 265] width 126 height 19
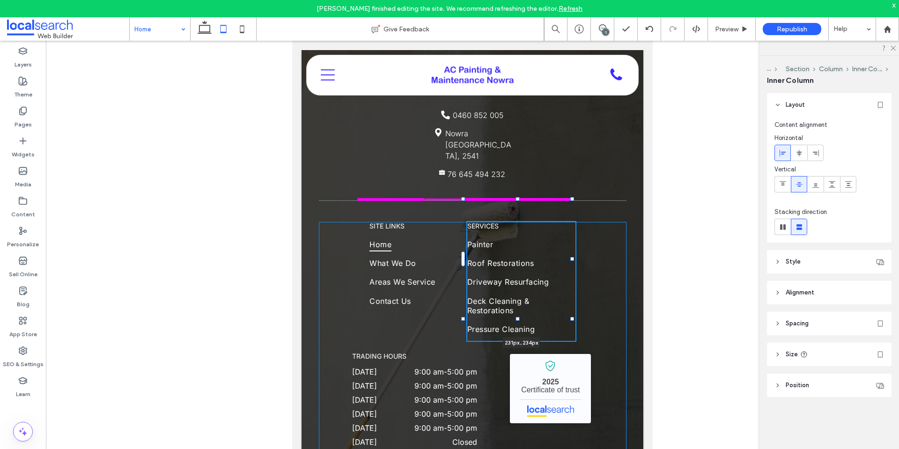
drag, startPoint x: 582, startPoint y: 233, endPoint x: 573, endPoint y: 236, distance: 9.5
click at [573, 257] on div at bounding box center [573, 259] width 4 height 4
type input "***"
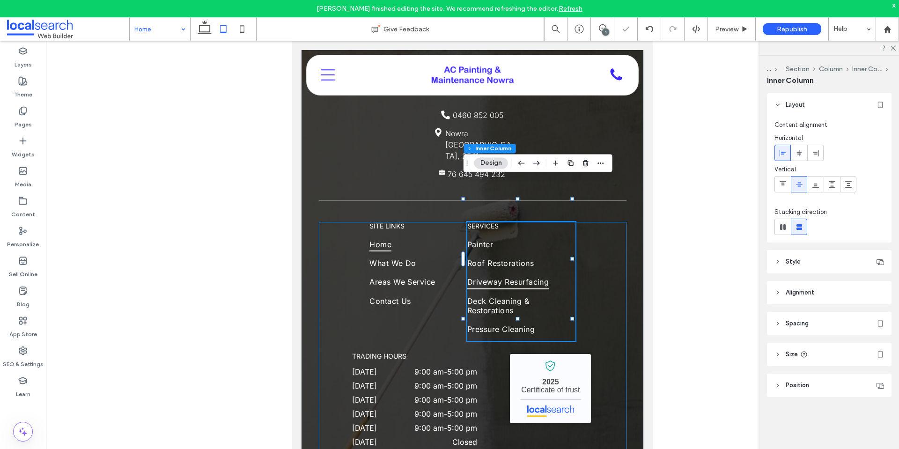
type input "***"
click at [340, 230] on div "SITE LINKS Home What We Do Areas We Service Contact Us services Painter Roof Re…" at bounding box center [473, 341] width 308 height 239
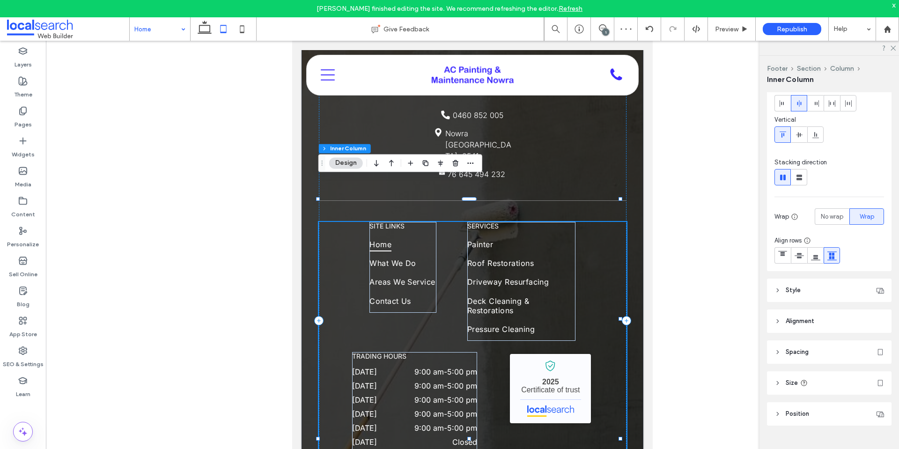
scroll to position [49, 0]
click at [786, 287] on span "Style" at bounding box center [793, 289] width 15 height 9
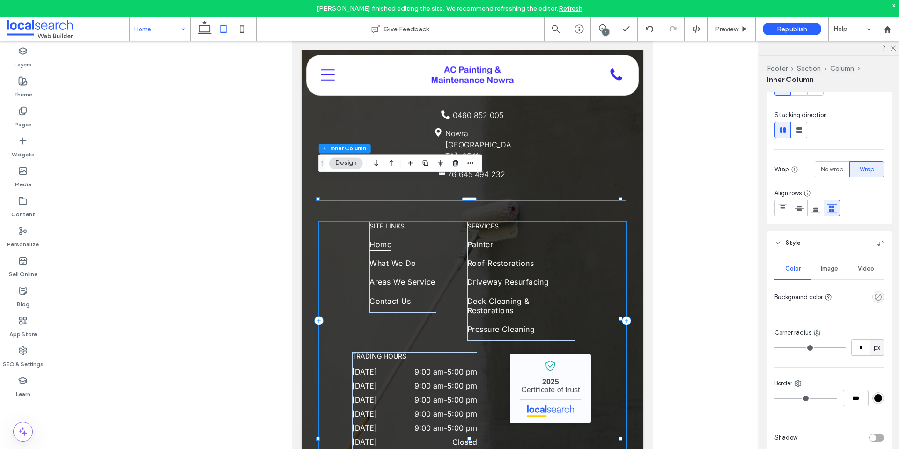
click at [773, 245] on header "Style" at bounding box center [829, 242] width 125 height 23
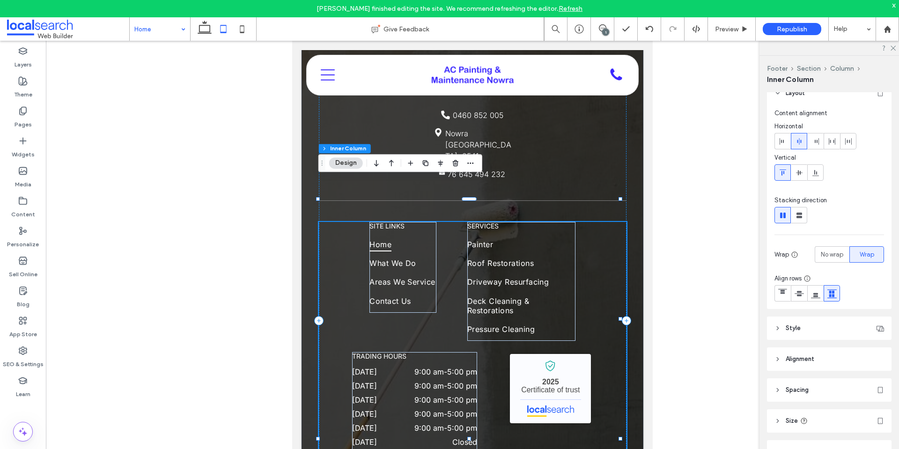
scroll to position [2, 0]
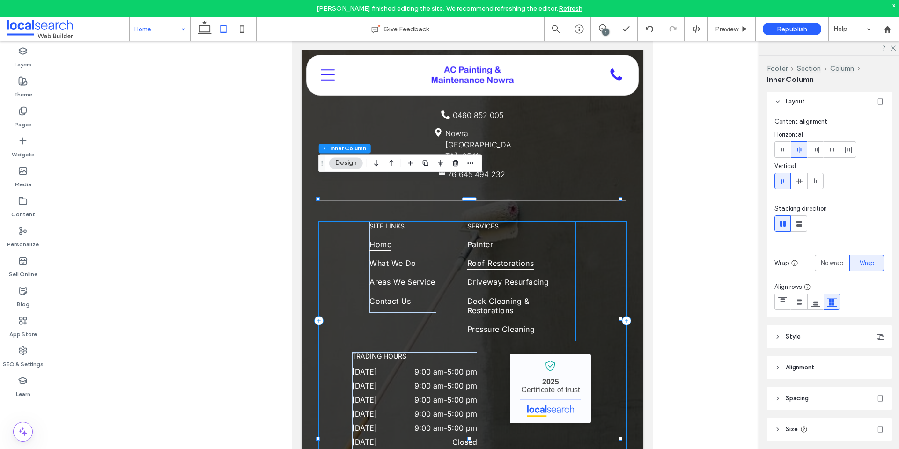
click at [567, 256] on link "Roof Restorations" at bounding box center [522, 265] width 108 height 19
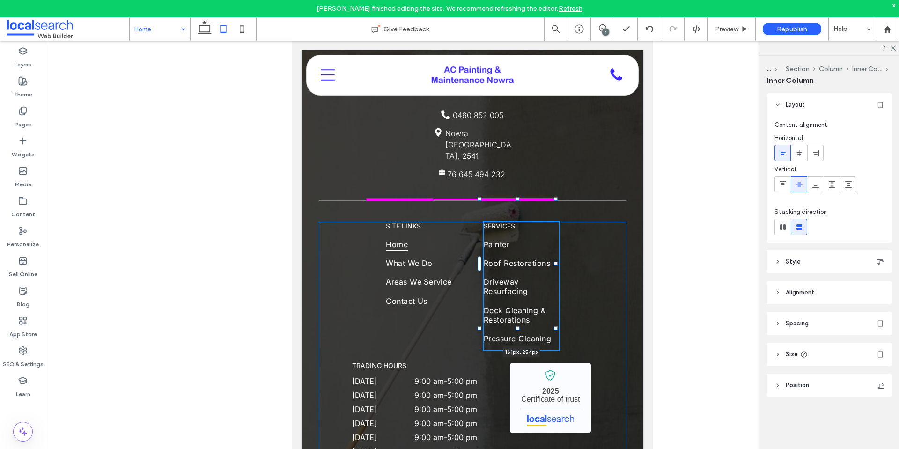
drag, startPoint x: 572, startPoint y: 238, endPoint x: 556, endPoint y: 239, distance: 16.4
click at [556, 239] on div "Phone Icon 0460 852 005 Pin Icon Nowra NSW, 2541 ABN Icon 76 645 494 232 SITE L…" at bounding box center [473, 319] width 342 height 584
type input "***"
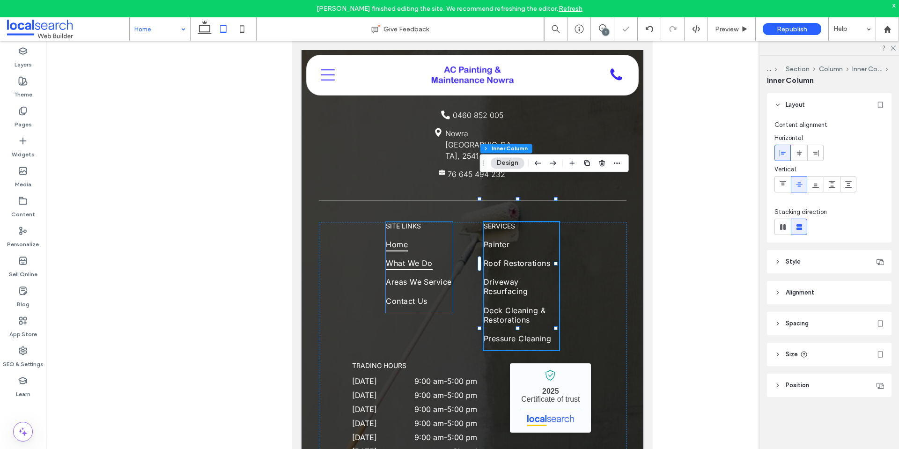
click at [450, 256] on link "What We Do" at bounding box center [419, 265] width 67 height 19
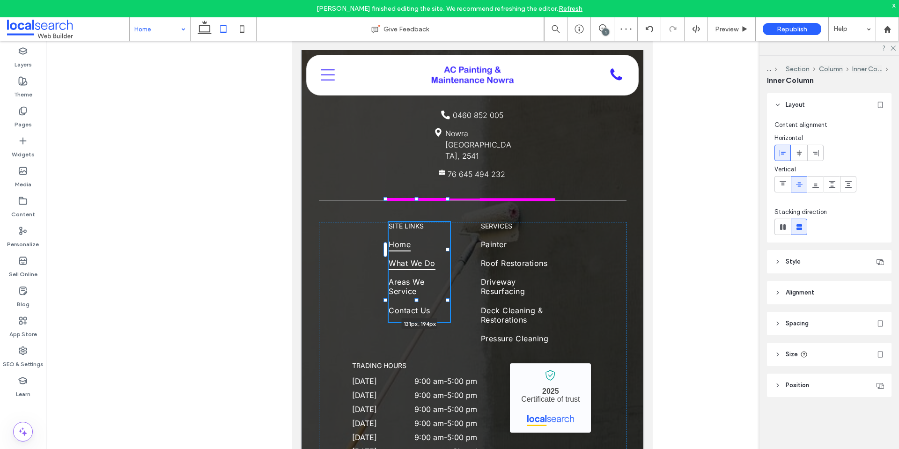
click at [446, 225] on div "Phone Icon 0460 852 005 Pin Icon Nowra NSW, 2541 ABN Icon 76 645 494 232 SITE L…" at bounding box center [473, 319] width 342 height 584
type input "***"
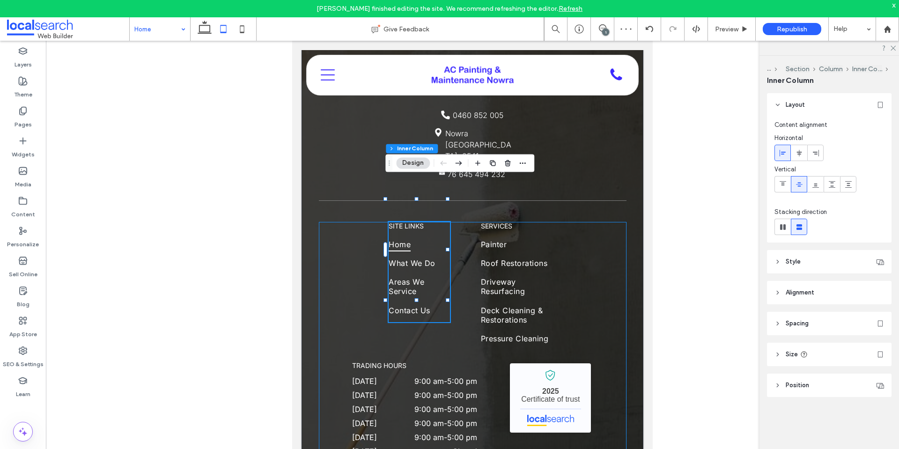
click at [349, 226] on div "SITE LINKS Home What We Do Areas We Service Contact Us 131px , 194px services P…" at bounding box center [473, 346] width 308 height 248
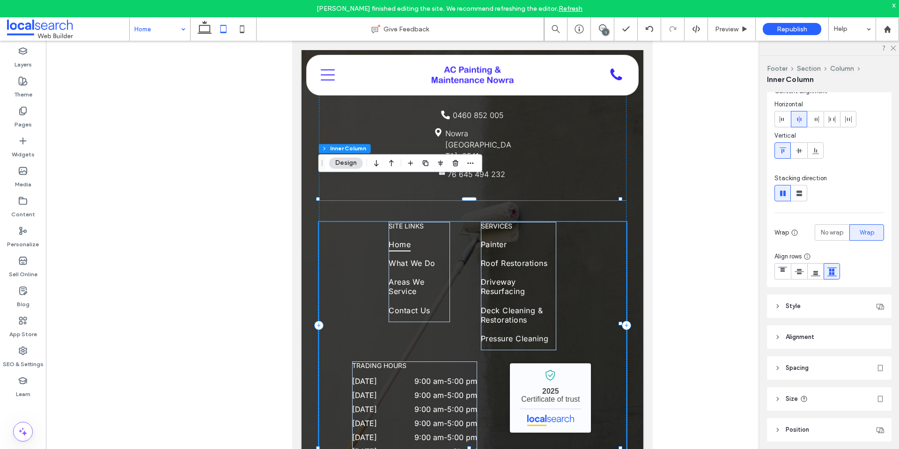
scroll to position [49, 0]
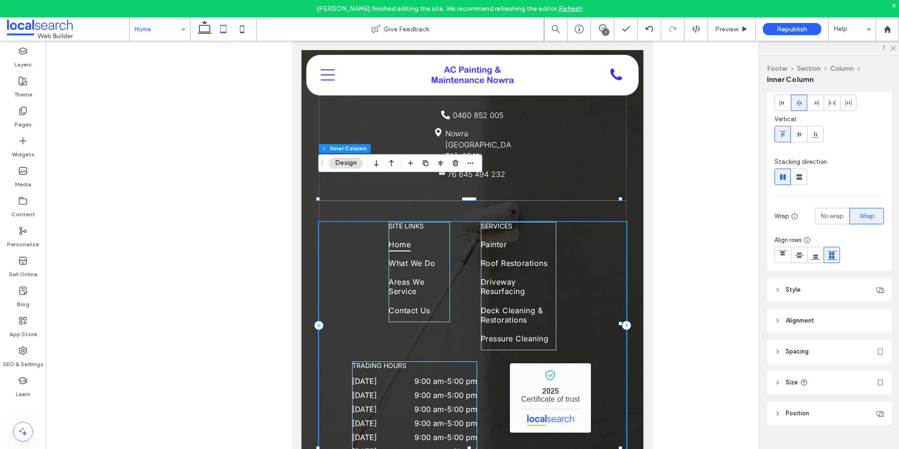
click at [782, 353] on header "Spacing" at bounding box center [829, 351] width 125 height 23
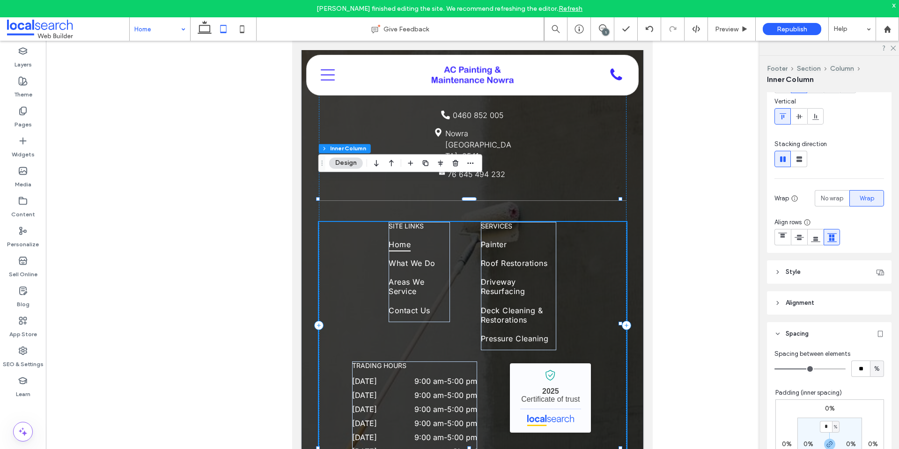
scroll to position [96, 0]
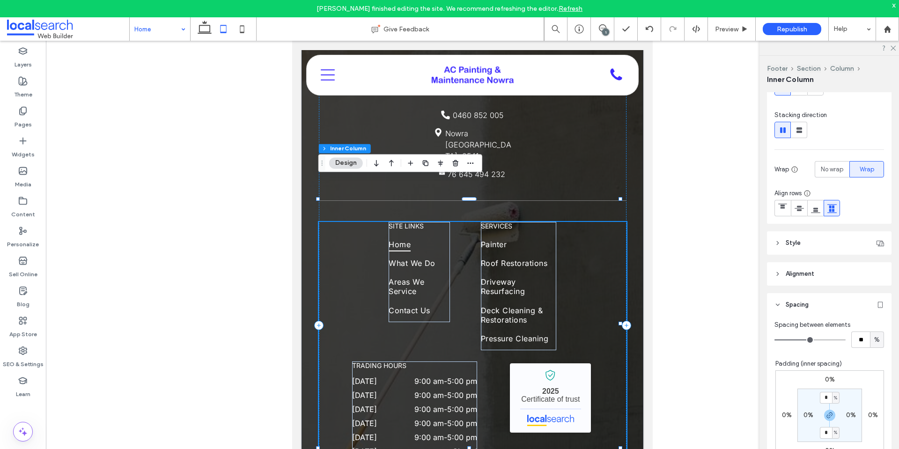
type input "*"
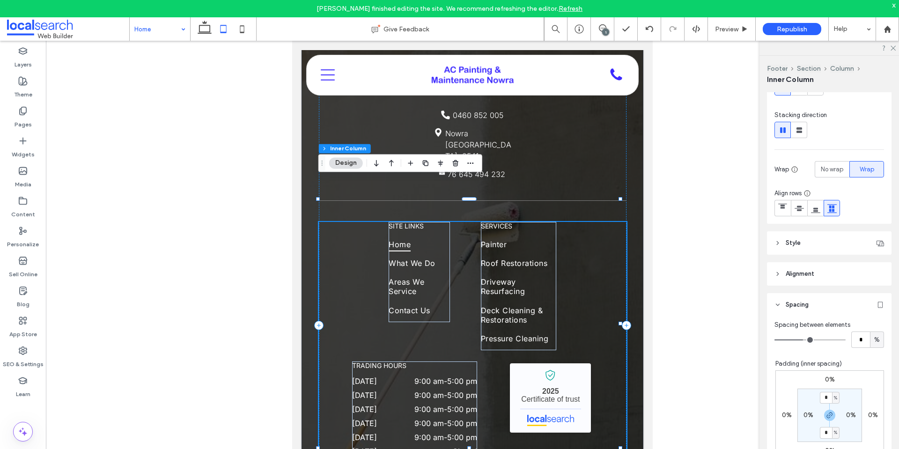
type input "*"
drag, startPoint x: 807, startPoint y: 341, endPoint x: 799, endPoint y: 341, distance: 8.0
click at [799, 341] on input "range" at bounding box center [810, 340] width 71 height 1
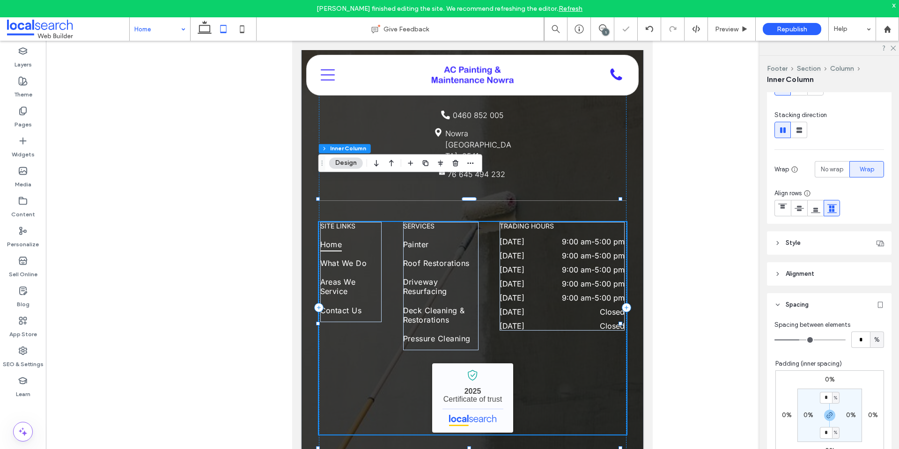
type input "*"
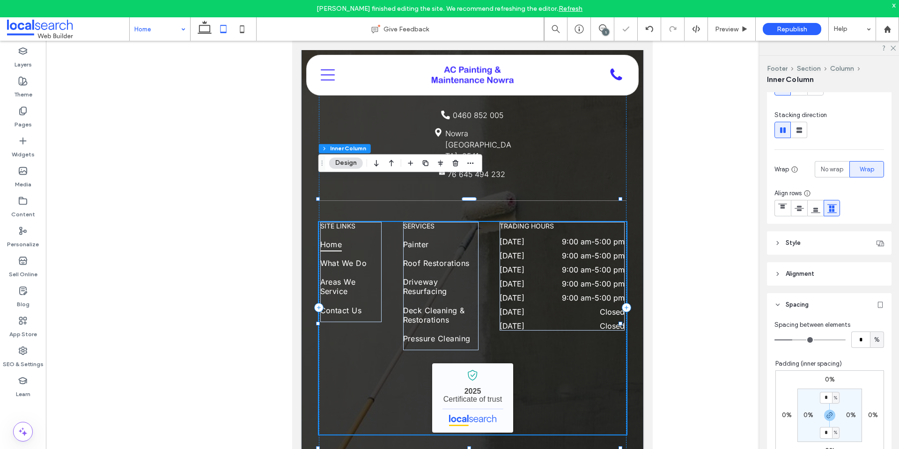
type input "*"
drag, startPoint x: 799, startPoint y: 341, endPoint x: 791, endPoint y: 342, distance: 8.0
click at [791, 341] on input "range" at bounding box center [810, 340] width 71 height 1
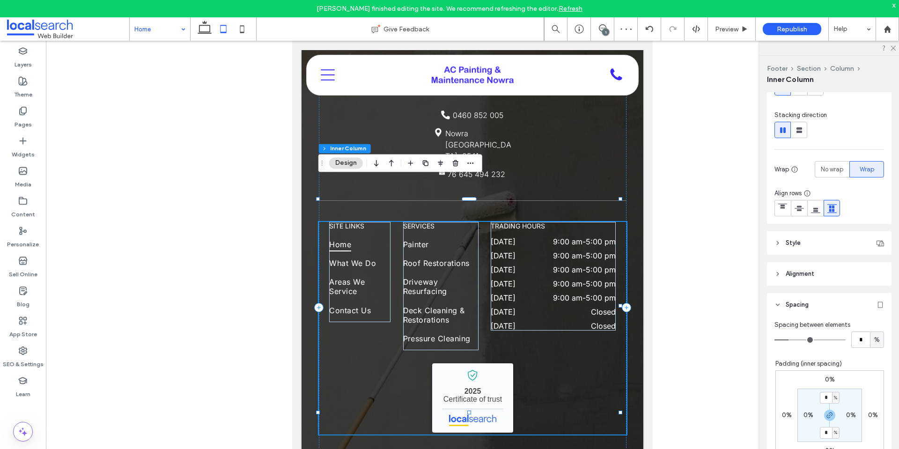
type input "*"
click at [794, 341] on input "range" at bounding box center [810, 340] width 71 height 1
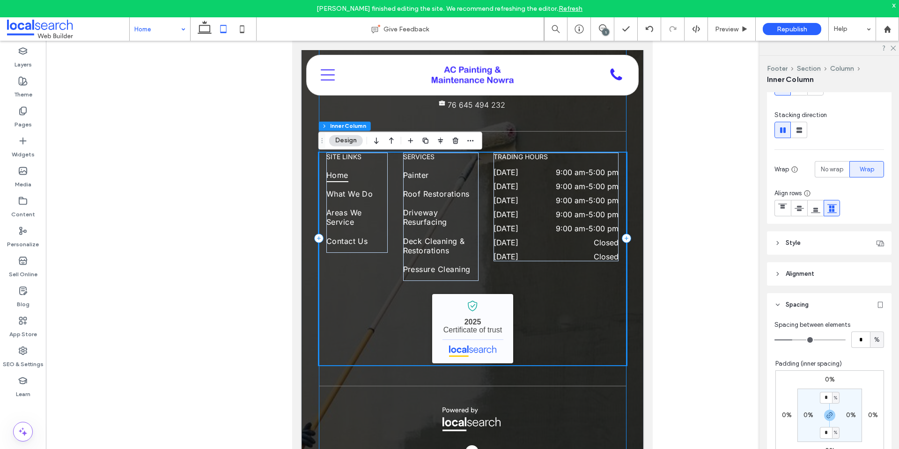
scroll to position [2432, 0]
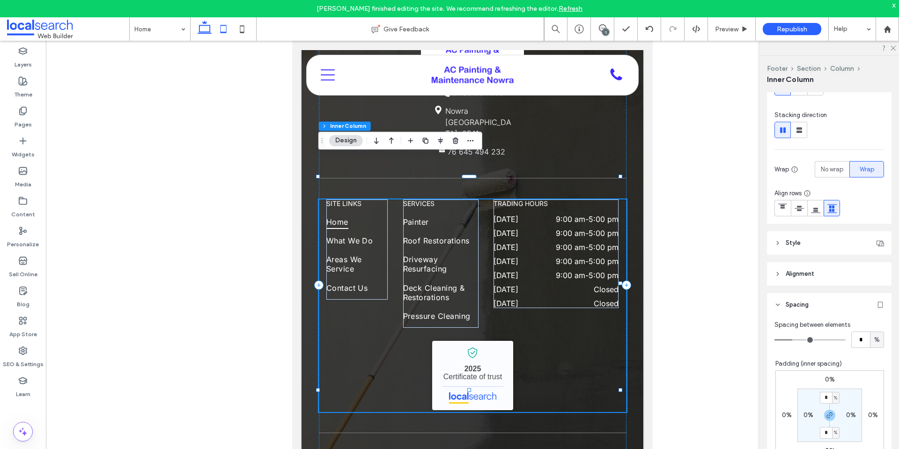
drag, startPoint x: 208, startPoint y: 30, endPoint x: 437, endPoint y: 80, distance: 234.4
click at [208, 30] on icon at bounding box center [204, 29] width 19 height 19
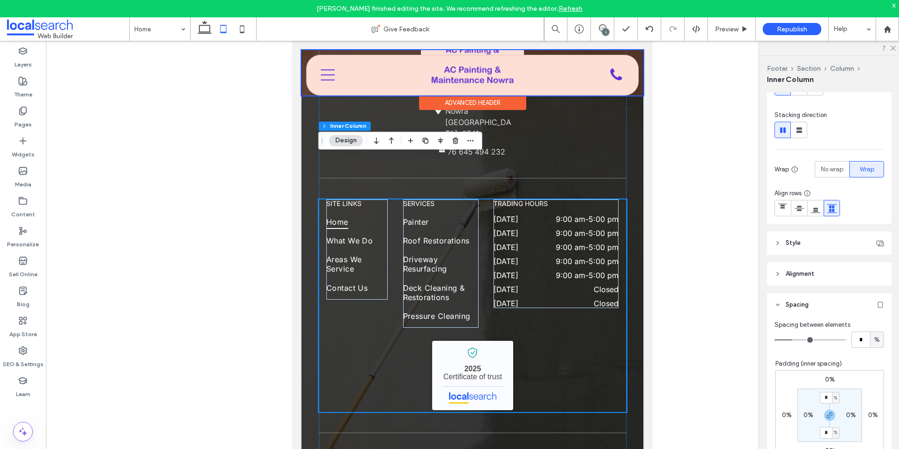
type input "*"
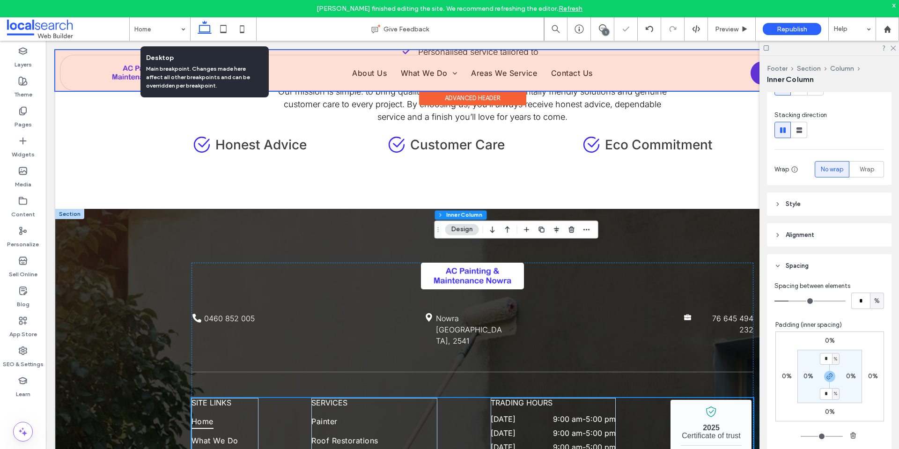
scroll to position [2517, 0]
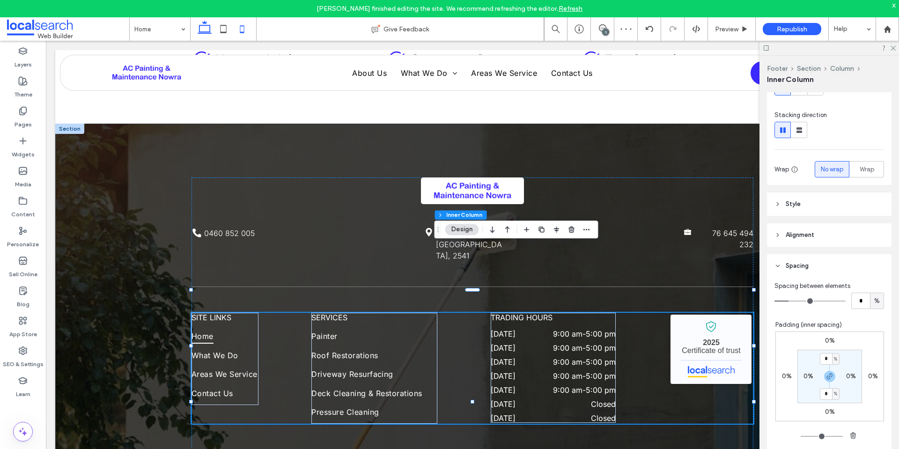
click at [245, 28] on use at bounding box center [242, 28] width 4 height 7
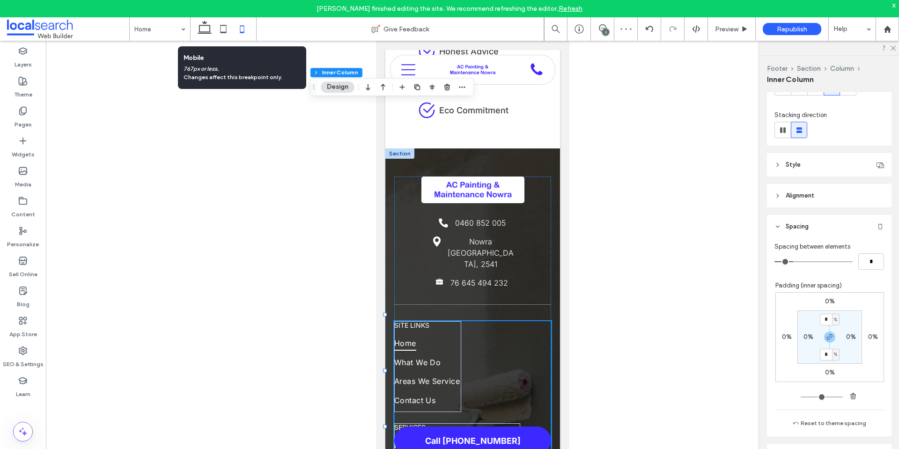
type input "**"
type input "****"
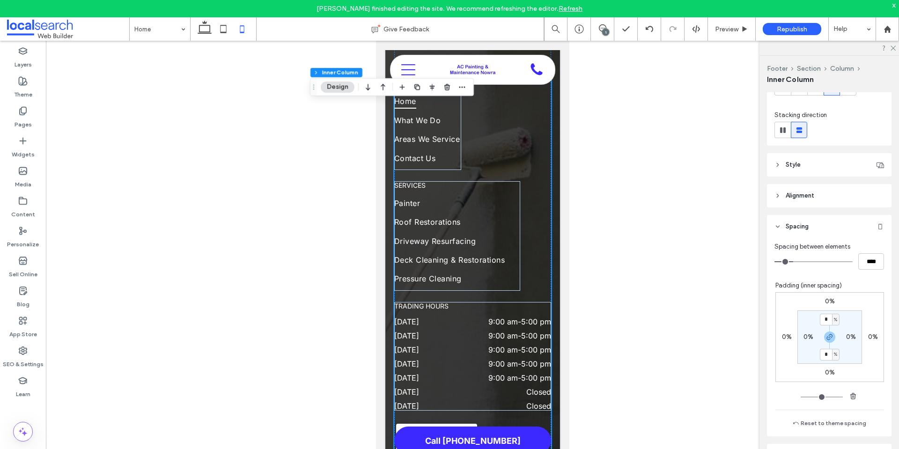
scroll to position [2727, 0]
